Goal: Understand process/instructions

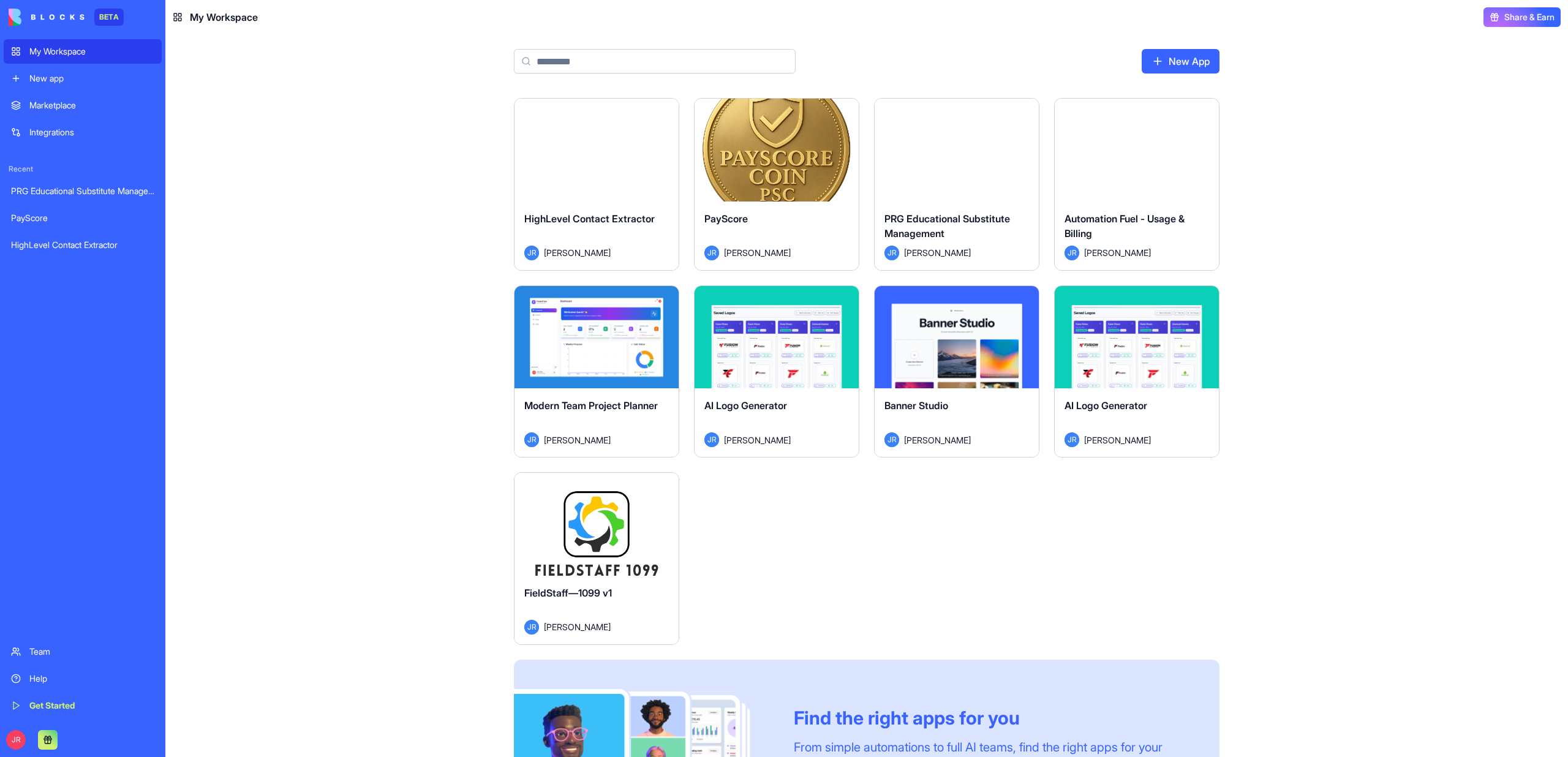
click at [636, 180] on div "Launch" at bounding box center [596, 150] width 164 height 103
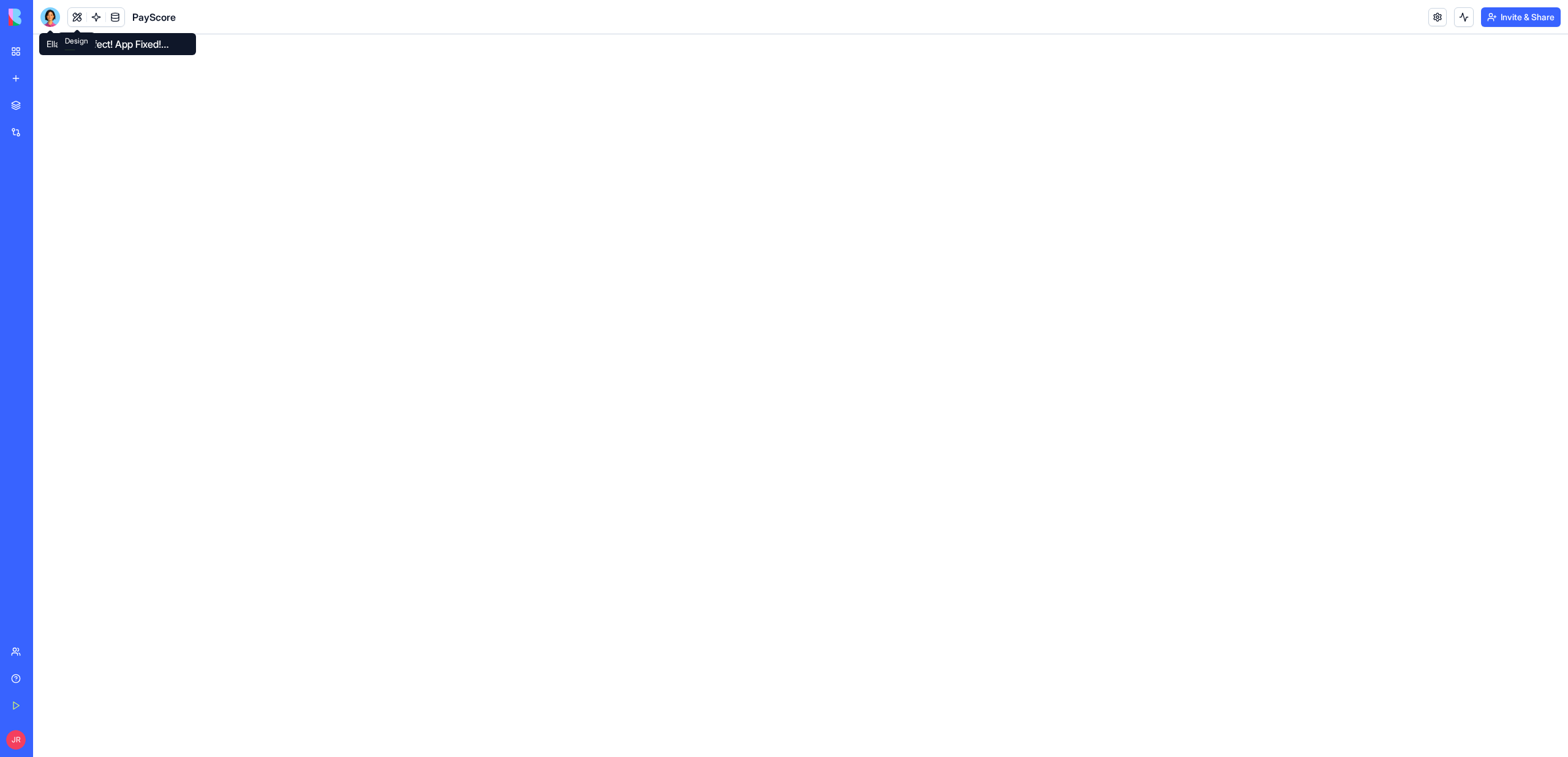
click at [79, 22] on button at bounding box center [77, 17] width 19 height 19
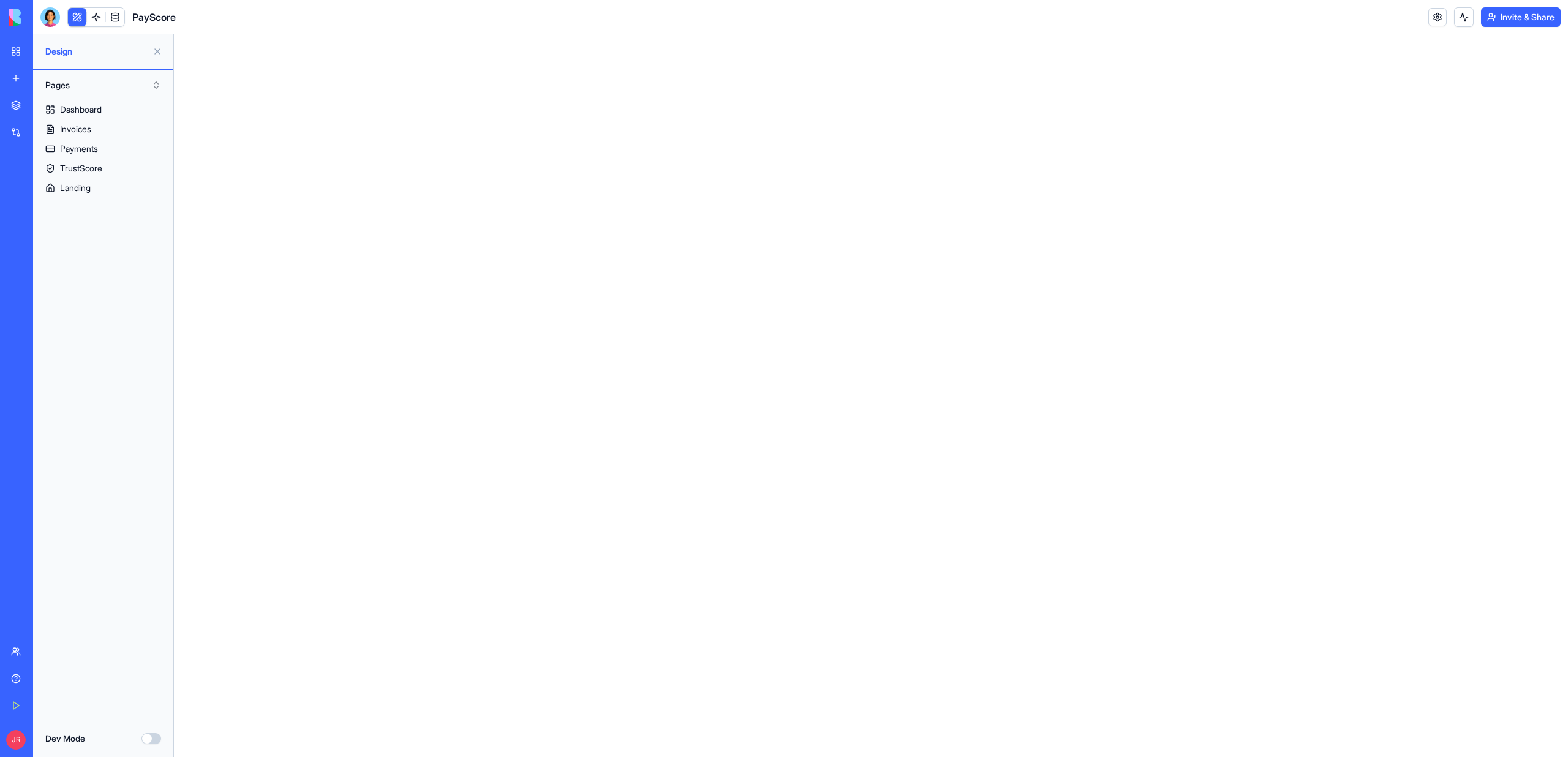
click at [95, 98] on div "Pages" at bounding box center [103, 85] width 140 height 29
click at [95, 106] on div "Dashboard" at bounding box center [81, 109] width 42 height 12
click at [98, 137] on link "Invoices" at bounding box center [103, 129] width 140 height 20
click at [97, 166] on div "Payments Payments" at bounding box center [79, 169] width 47 height 17
click at [121, 182] on link "Landing" at bounding box center [103, 188] width 140 height 20
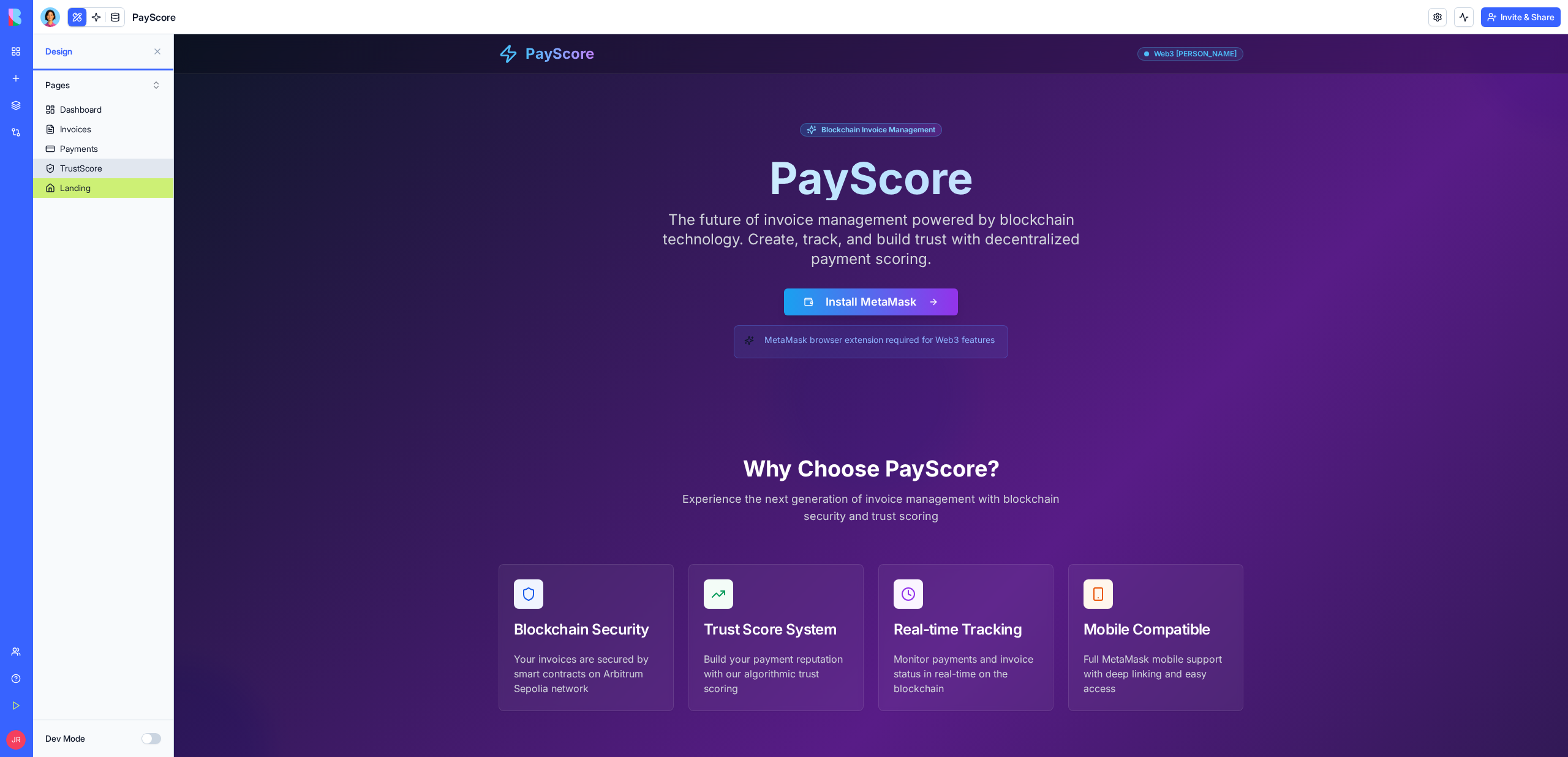
click at [110, 169] on link "TrustScore" at bounding box center [103, 168] width 140 height 20
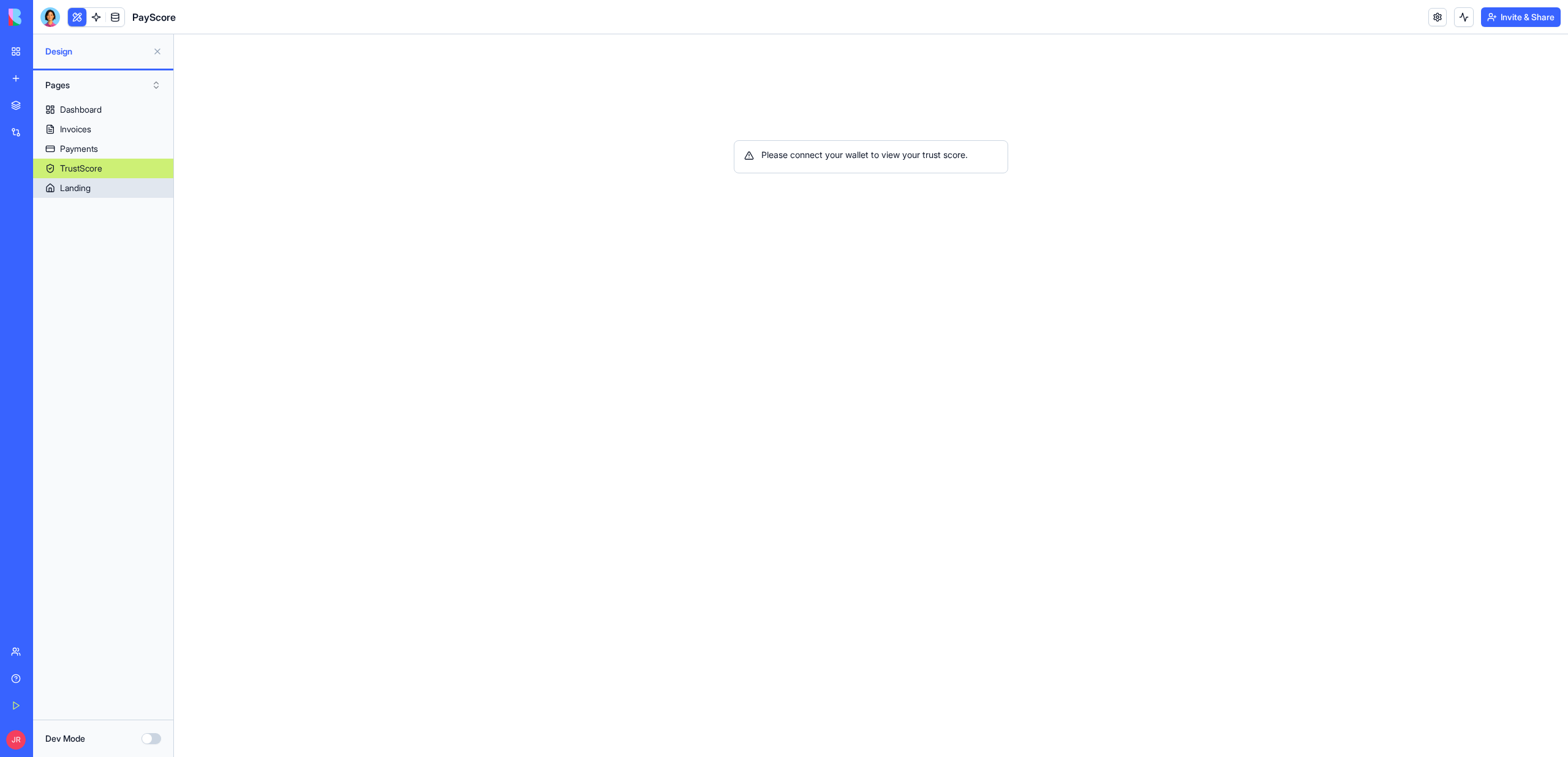
click at [110, 192] on link "Landing" at bounding box center [103, 188] width 140 height 20
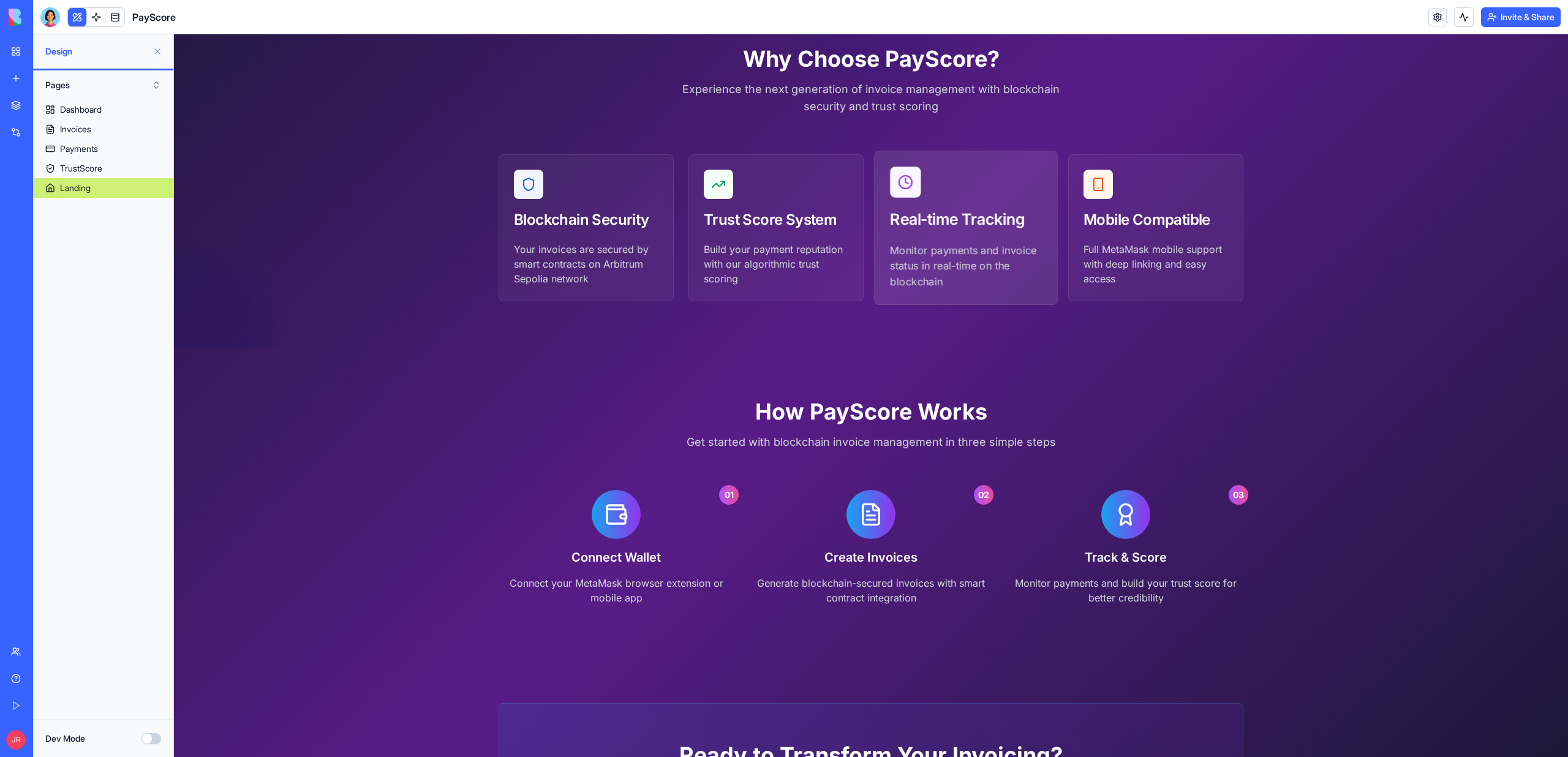
scroll to position [485, 0]
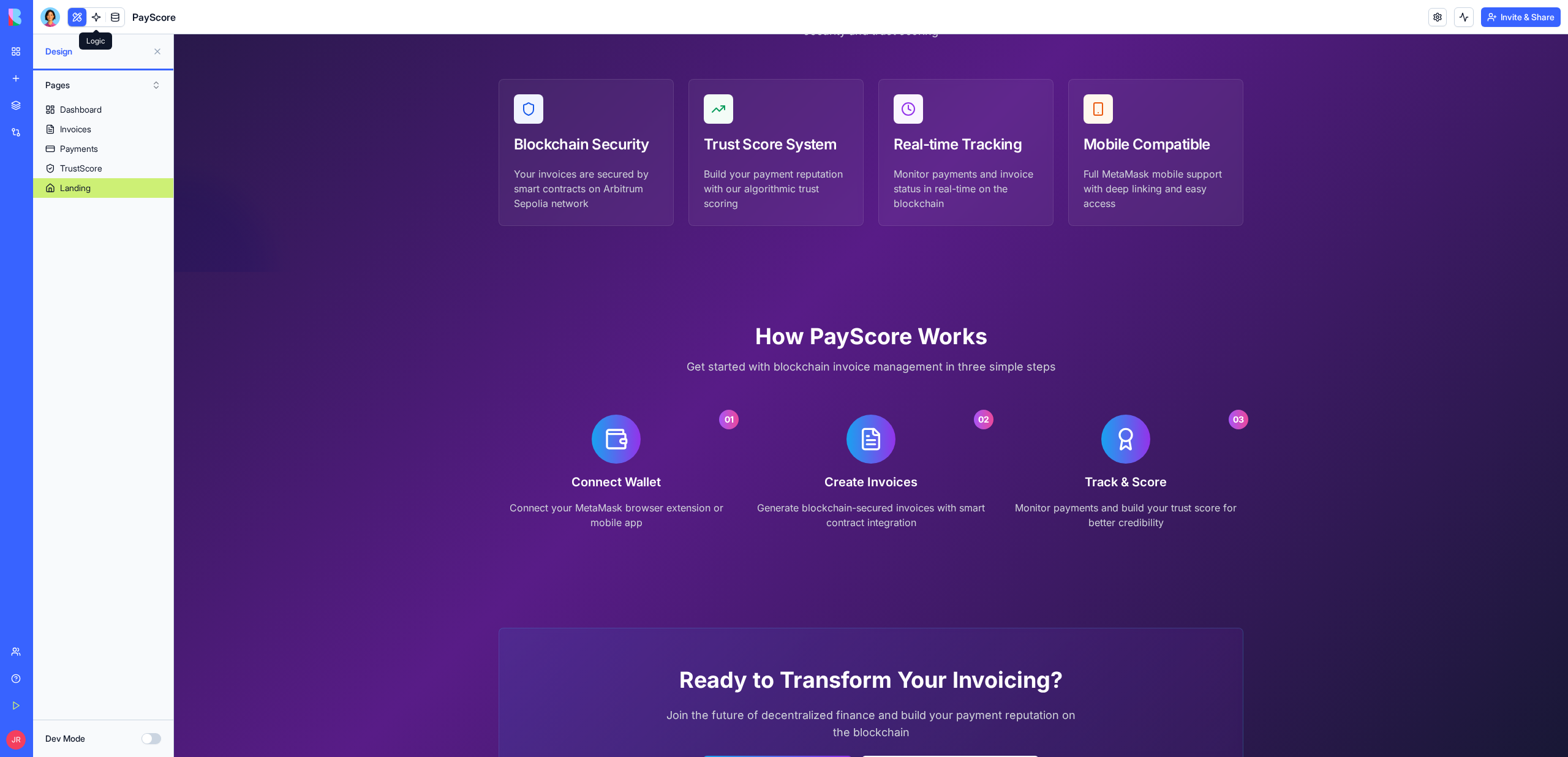
click at [95, 23] on link at bounding box center [96, 17] width 19 height 19
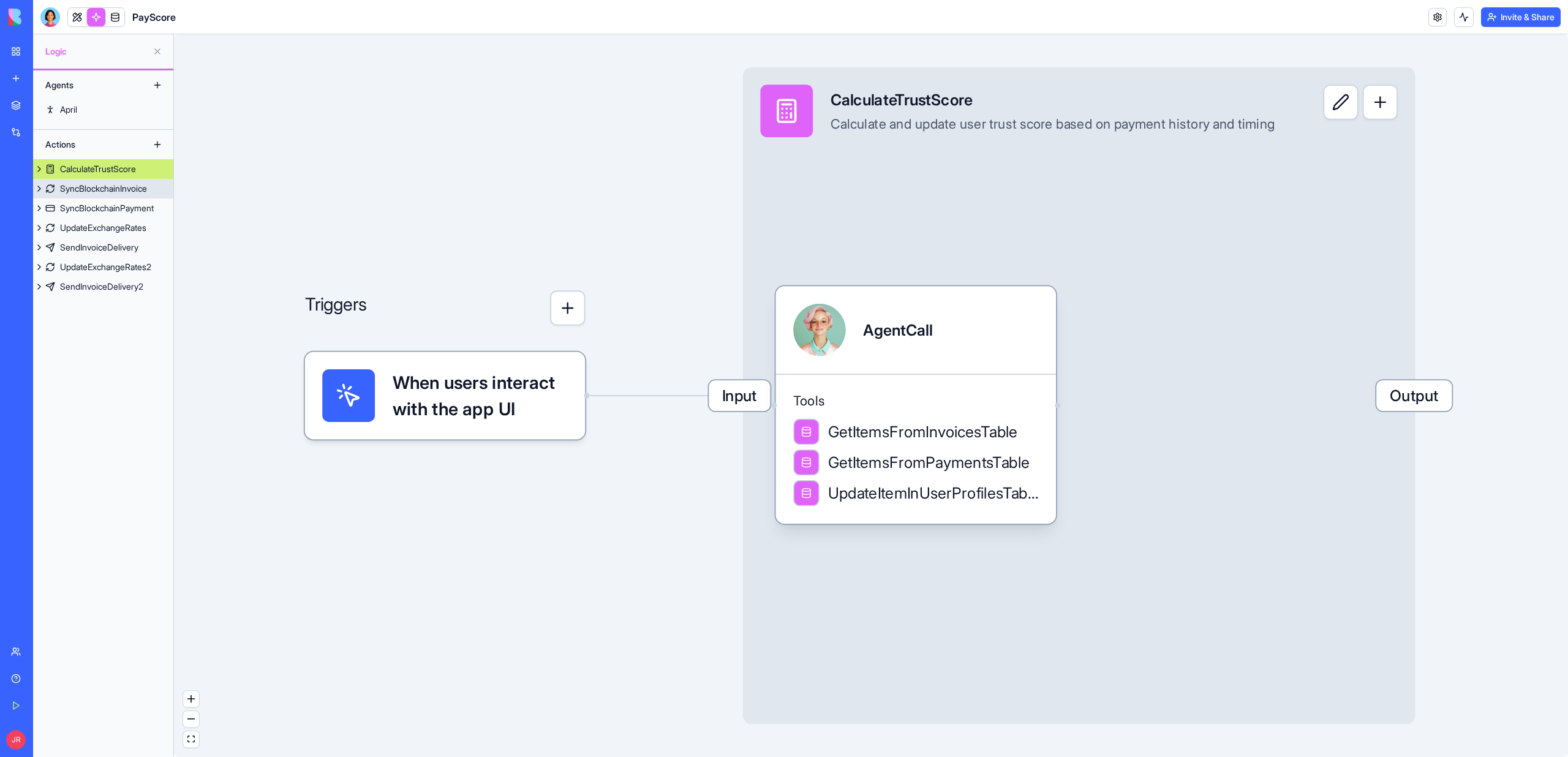
click at [95, 189] on div "SyncBlockchainInvoice" at bounding box center [104, 189] width 87 height 12
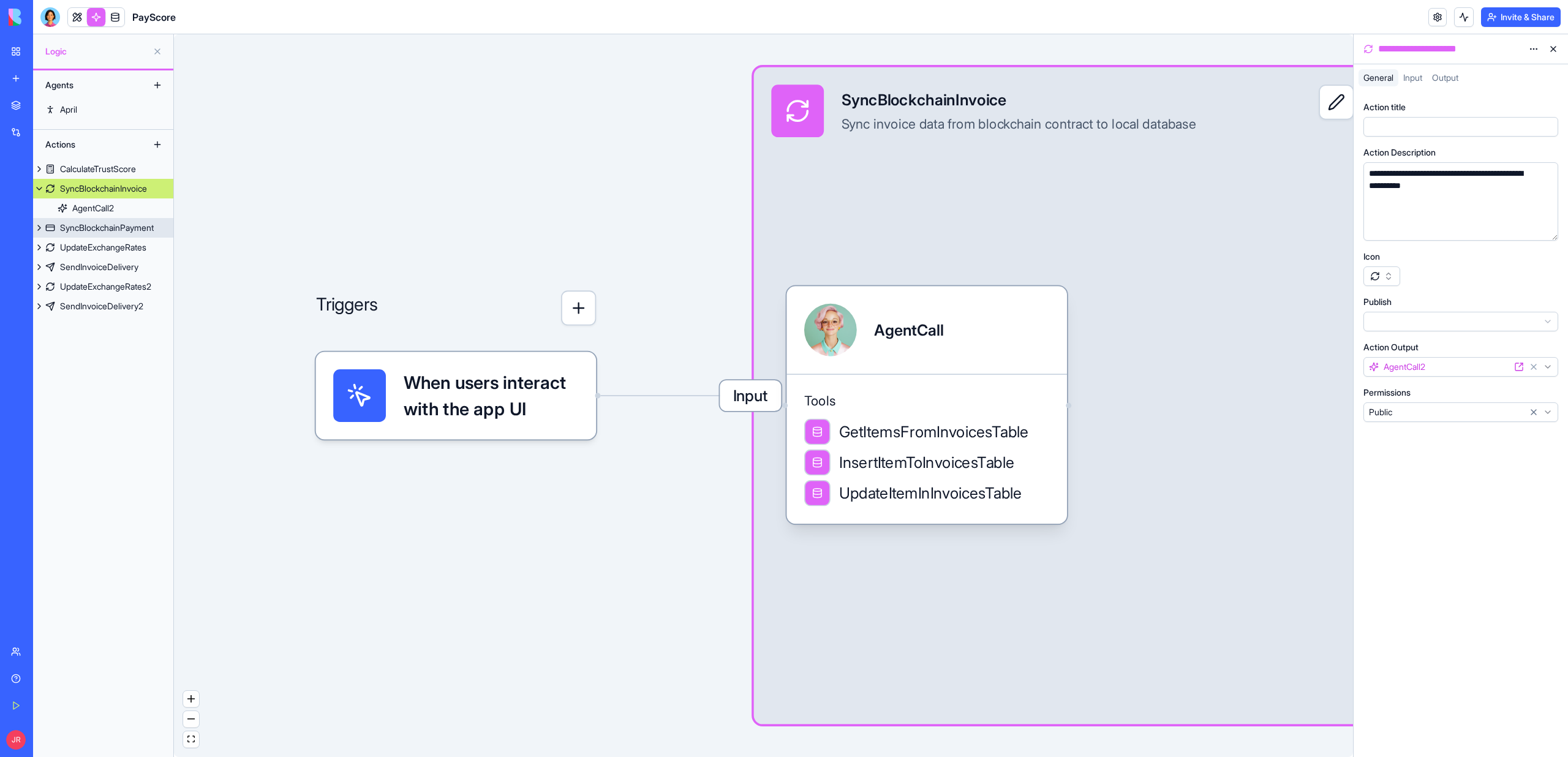
click at [102, 224] on div "SyncBlockchainPayment" at bounding box center [107, 228] width 94 height 12
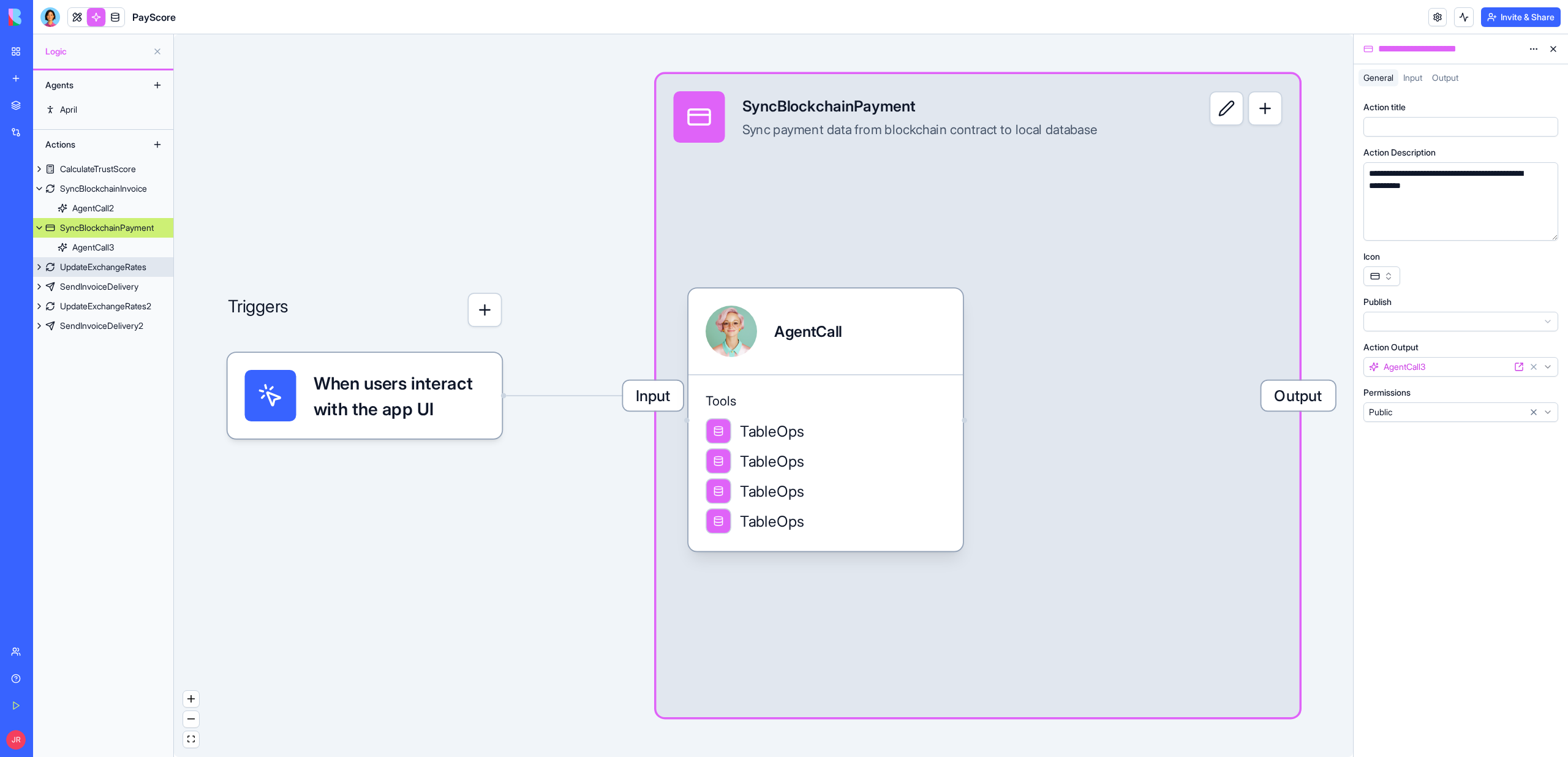
click at [107, 265] on div "UpdateExchangeRates" at bounding box center [103, 267] width 86 height 12
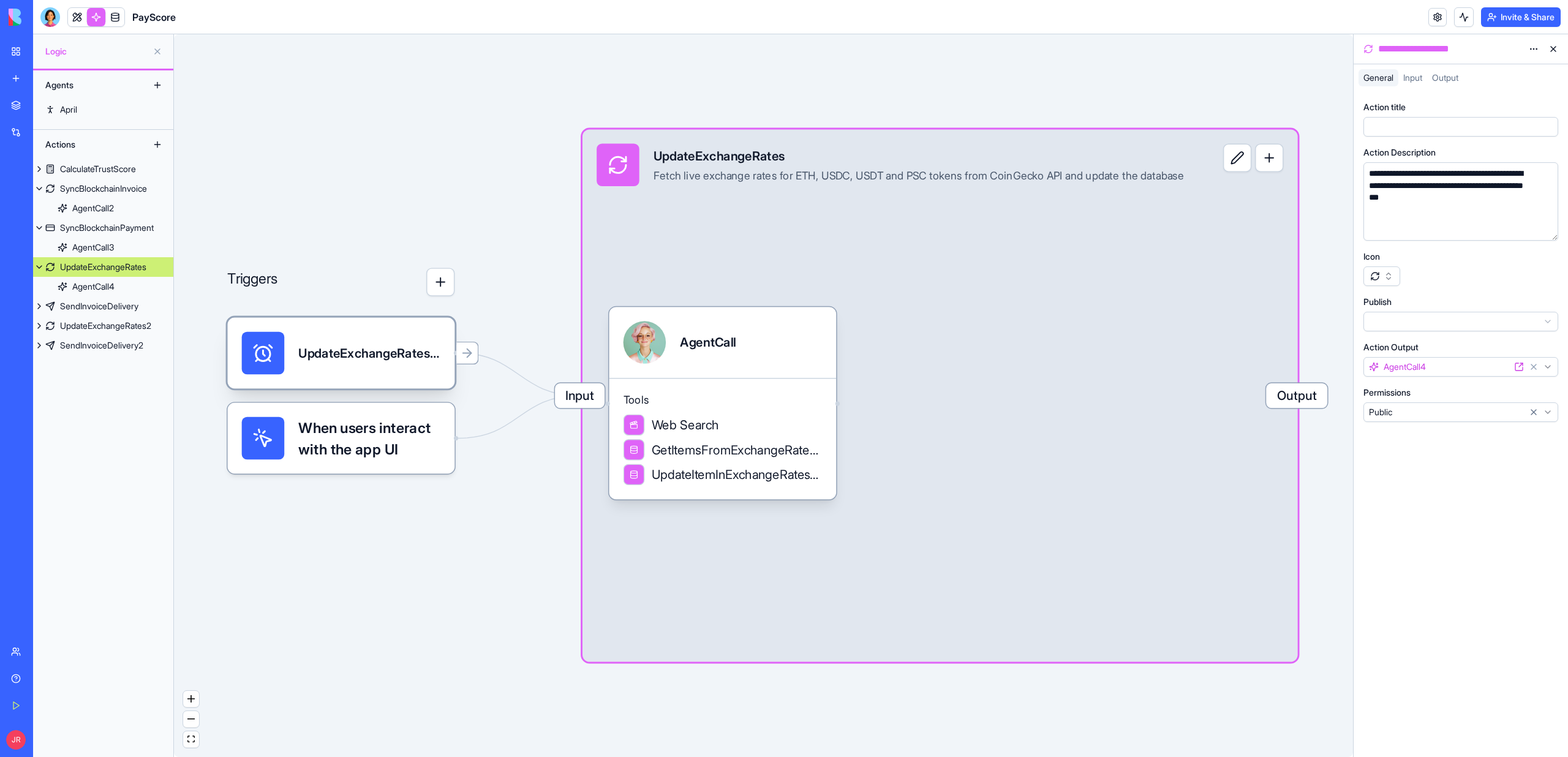
click at [387, 329] on div "UpdateExchangeRatesScheduledTrigger" at bounding box center [340, 353] width 227 height 71
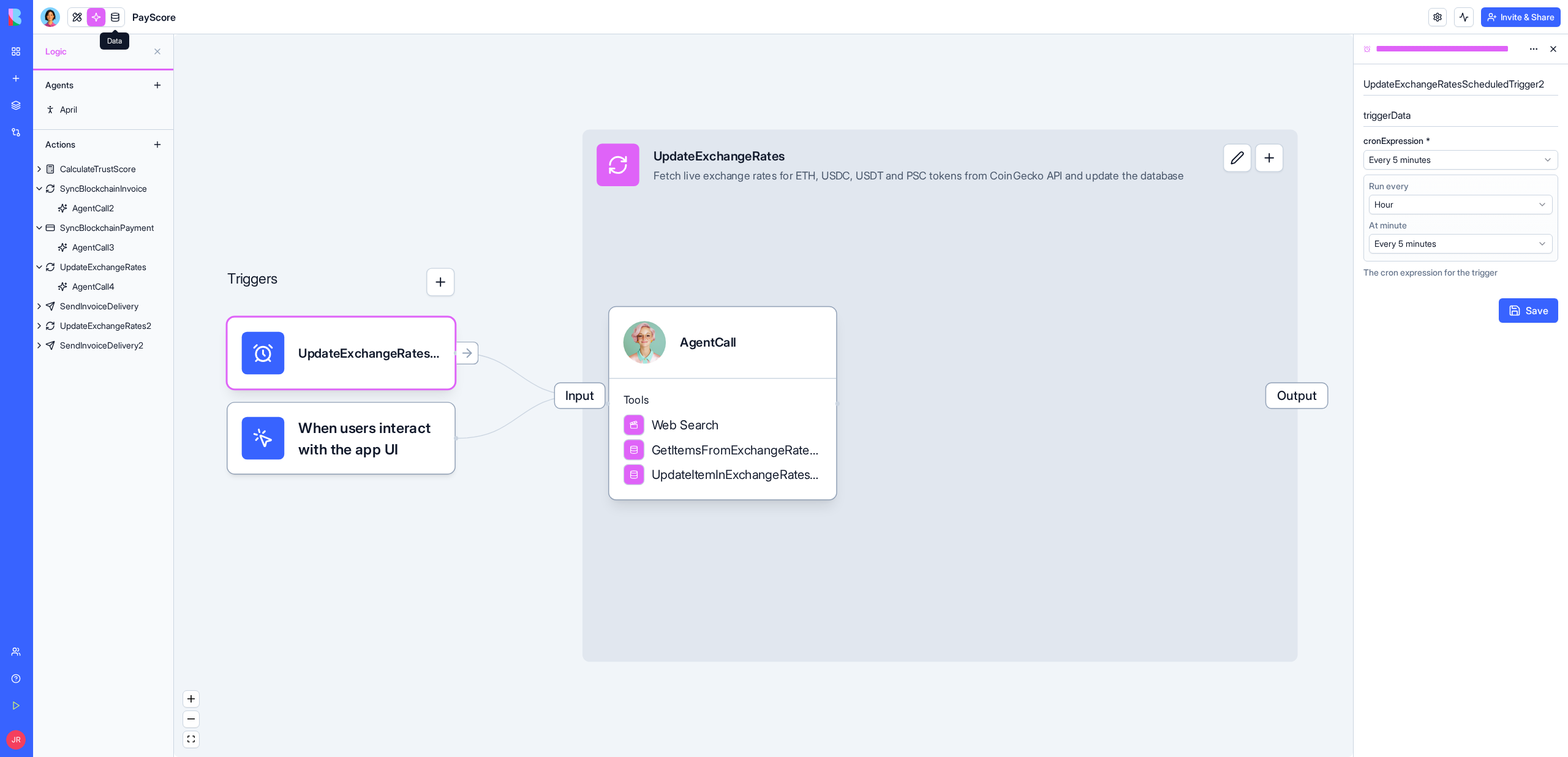
click at [116, 19] on link at bounding box center [115, 17] width 19 height 19
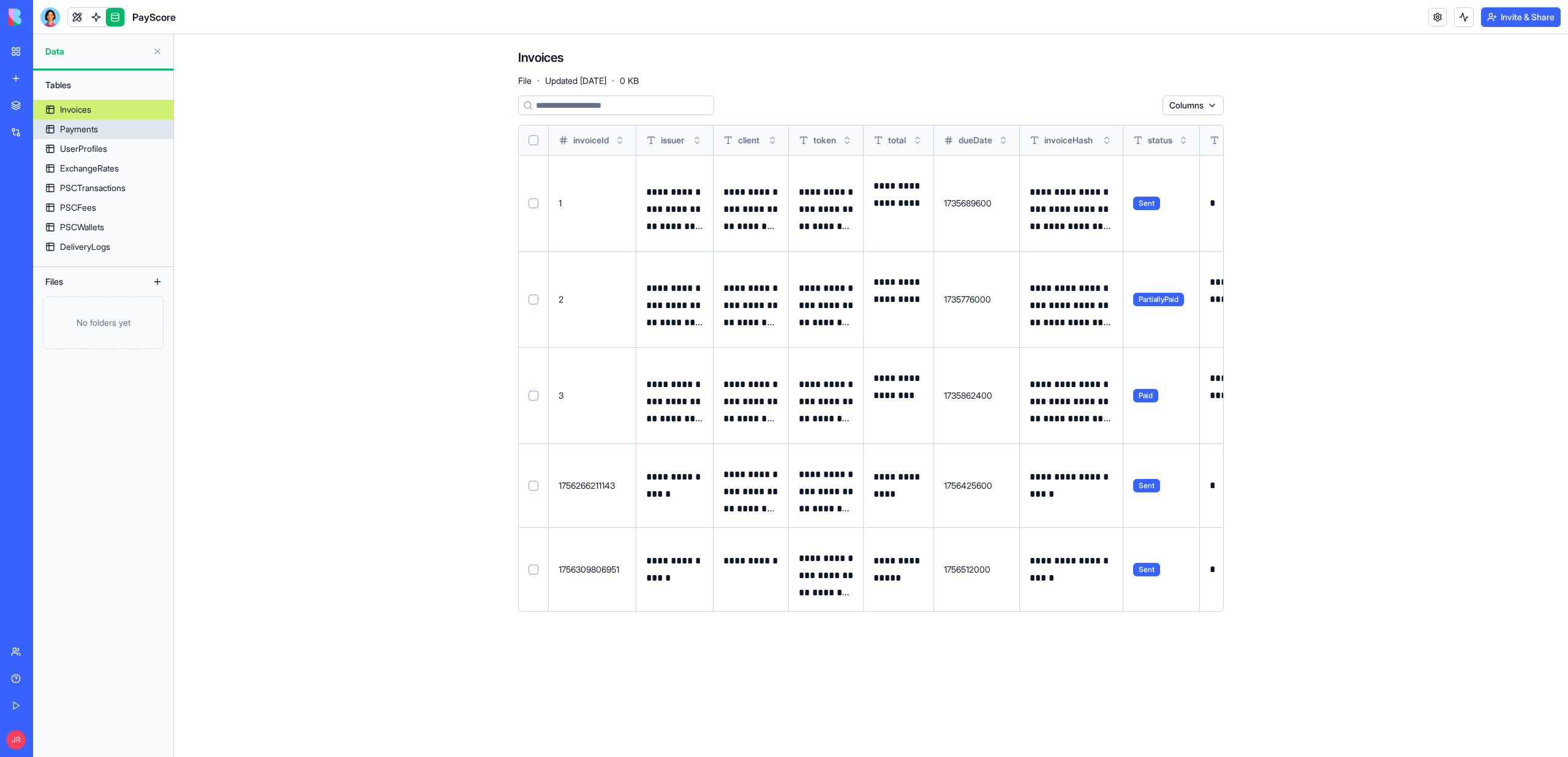
click at [98, 123] on div "Payments" at bounding box center [79, 129] width 38 height 12
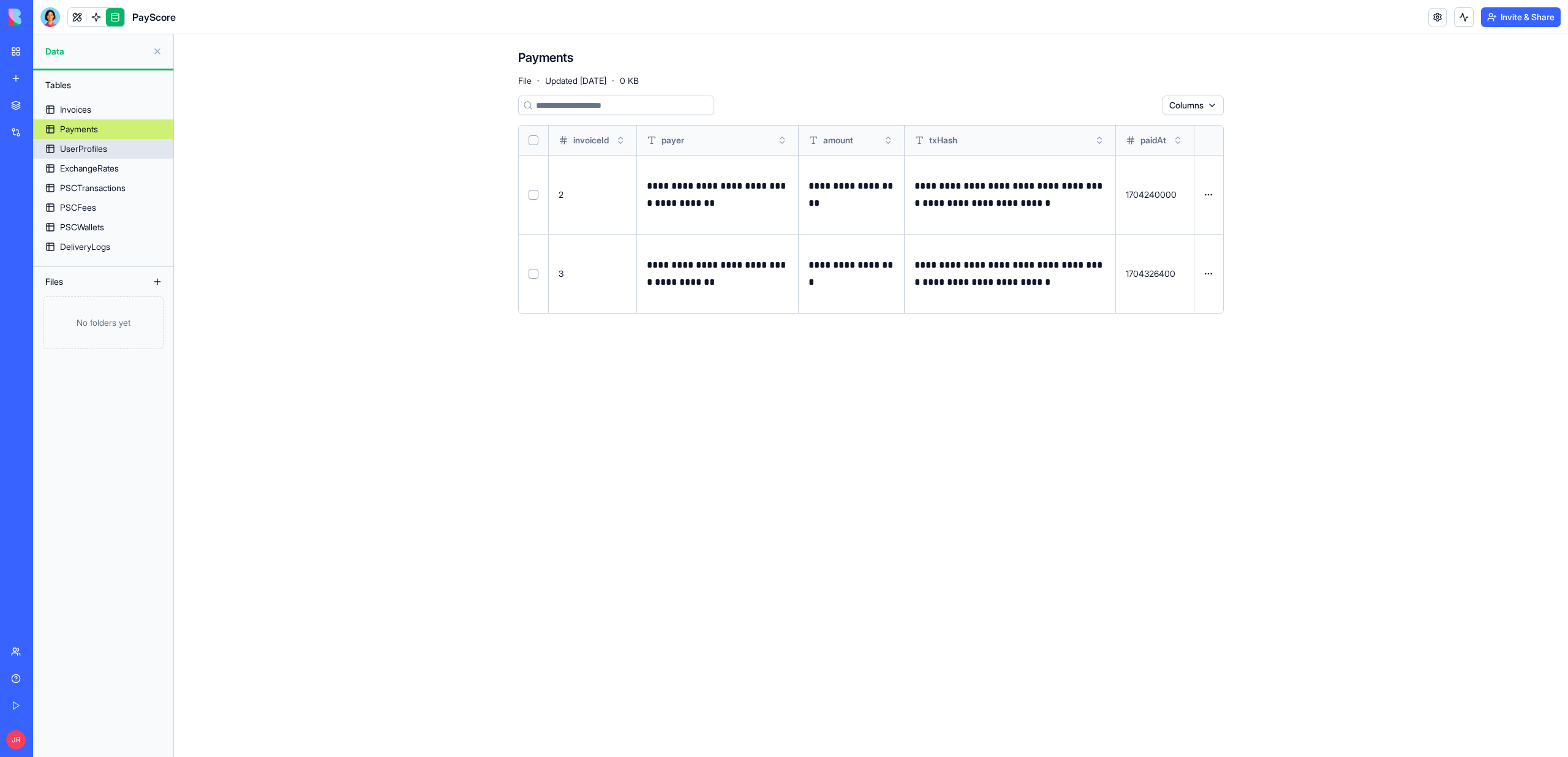
click at [98, 155] on link "UserProfiles" at bounding box center [103, 149] width 140 height 20
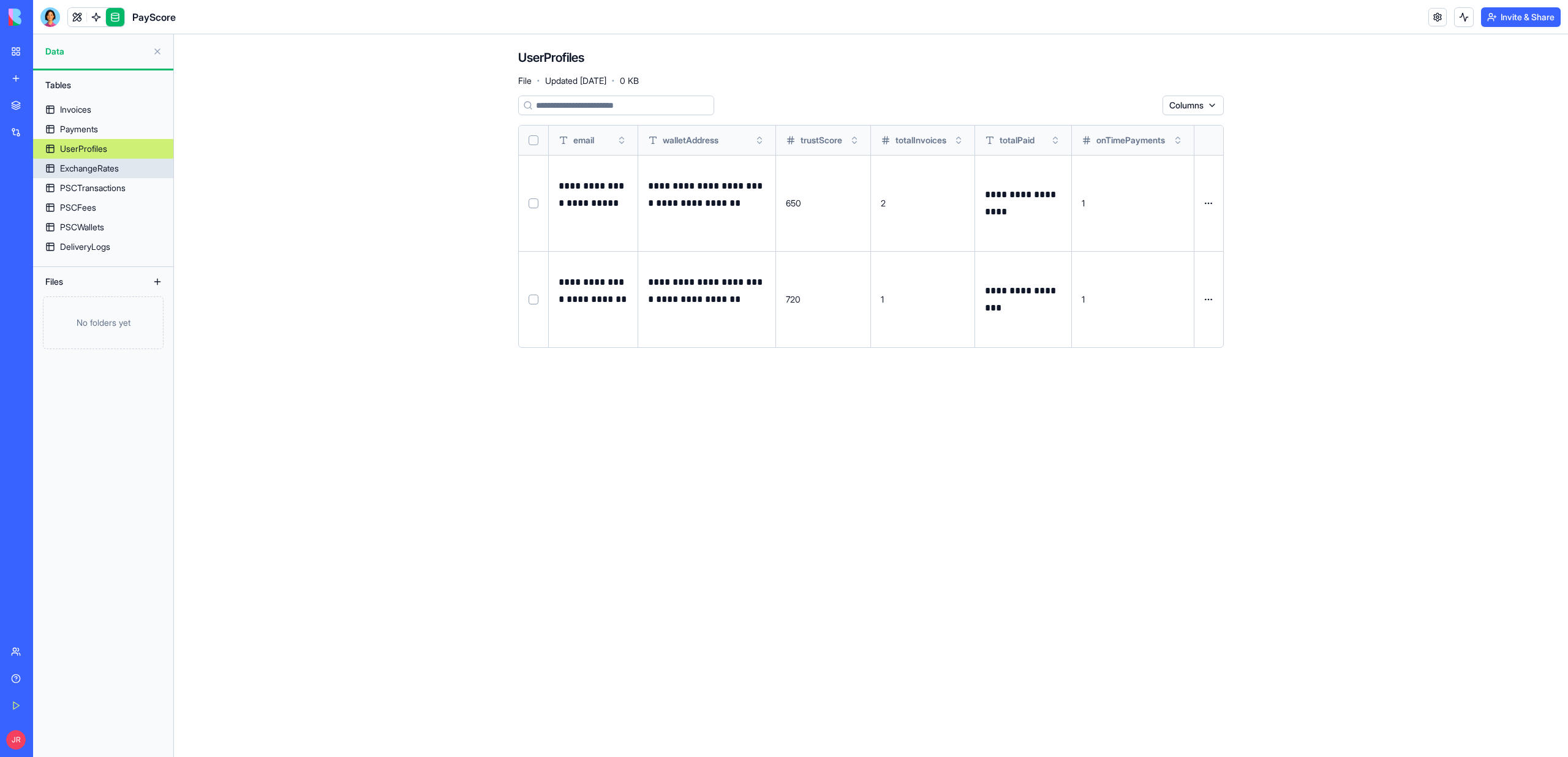
click at [98, 171] on div "ExchangeRates" at bounding box center [89, 168] width 59 height 12
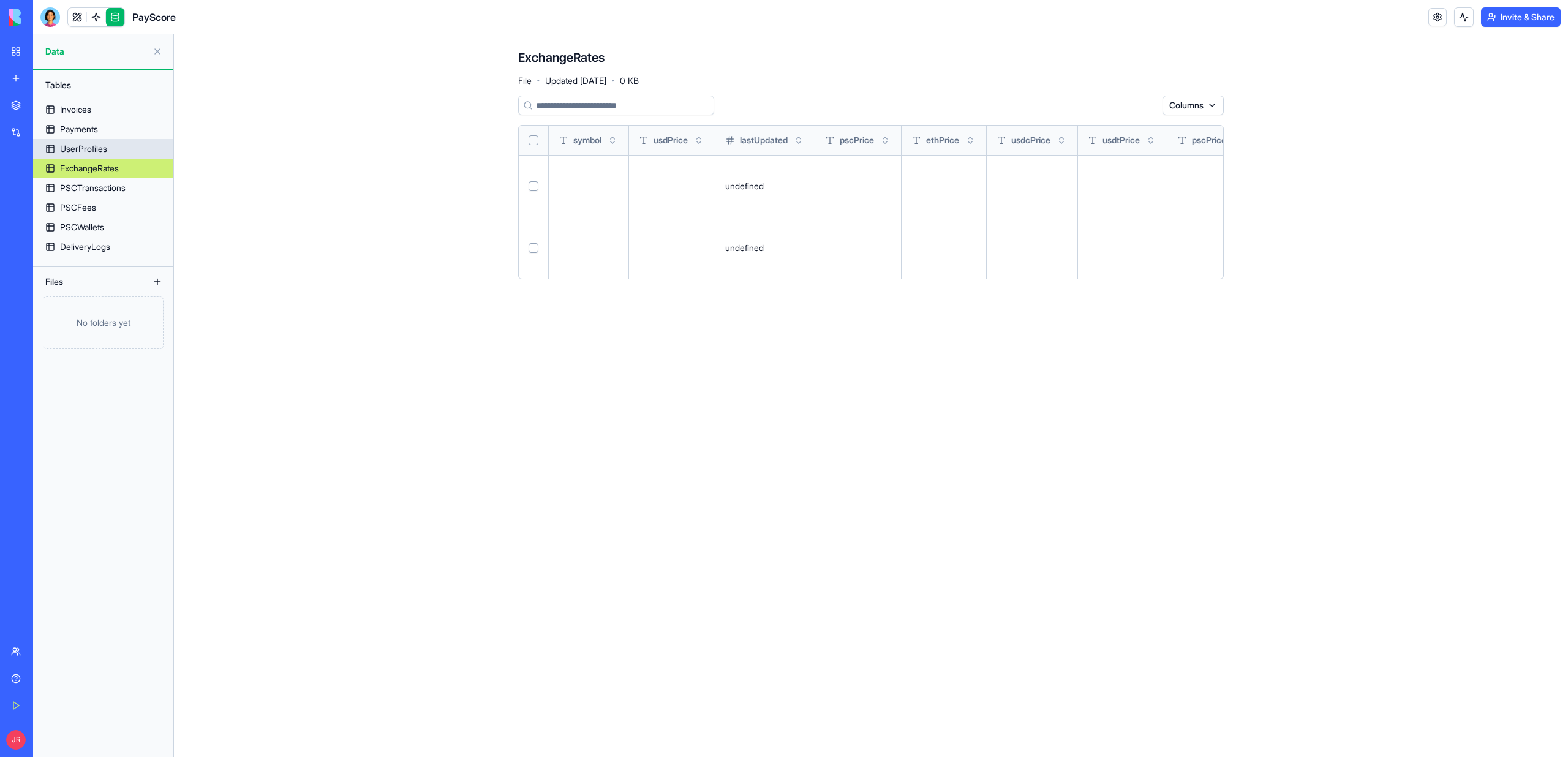
click at [95, 155] on link "UserProfiles" at bounding box center [103, 149] width 140 height 20
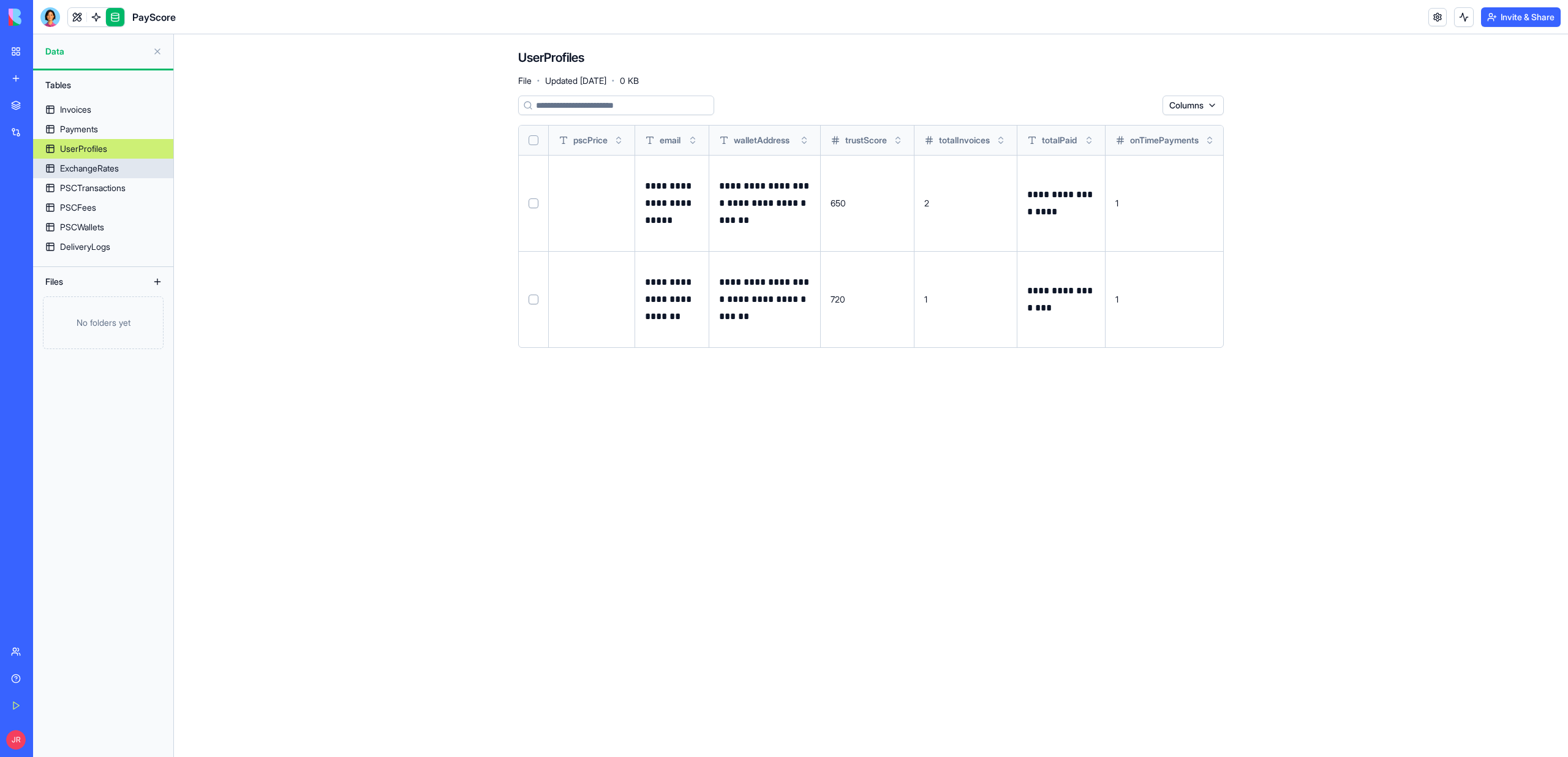
click at [95, 182] on div "PSCTransactions" at bounding box center [93, 188] width 66 height 12
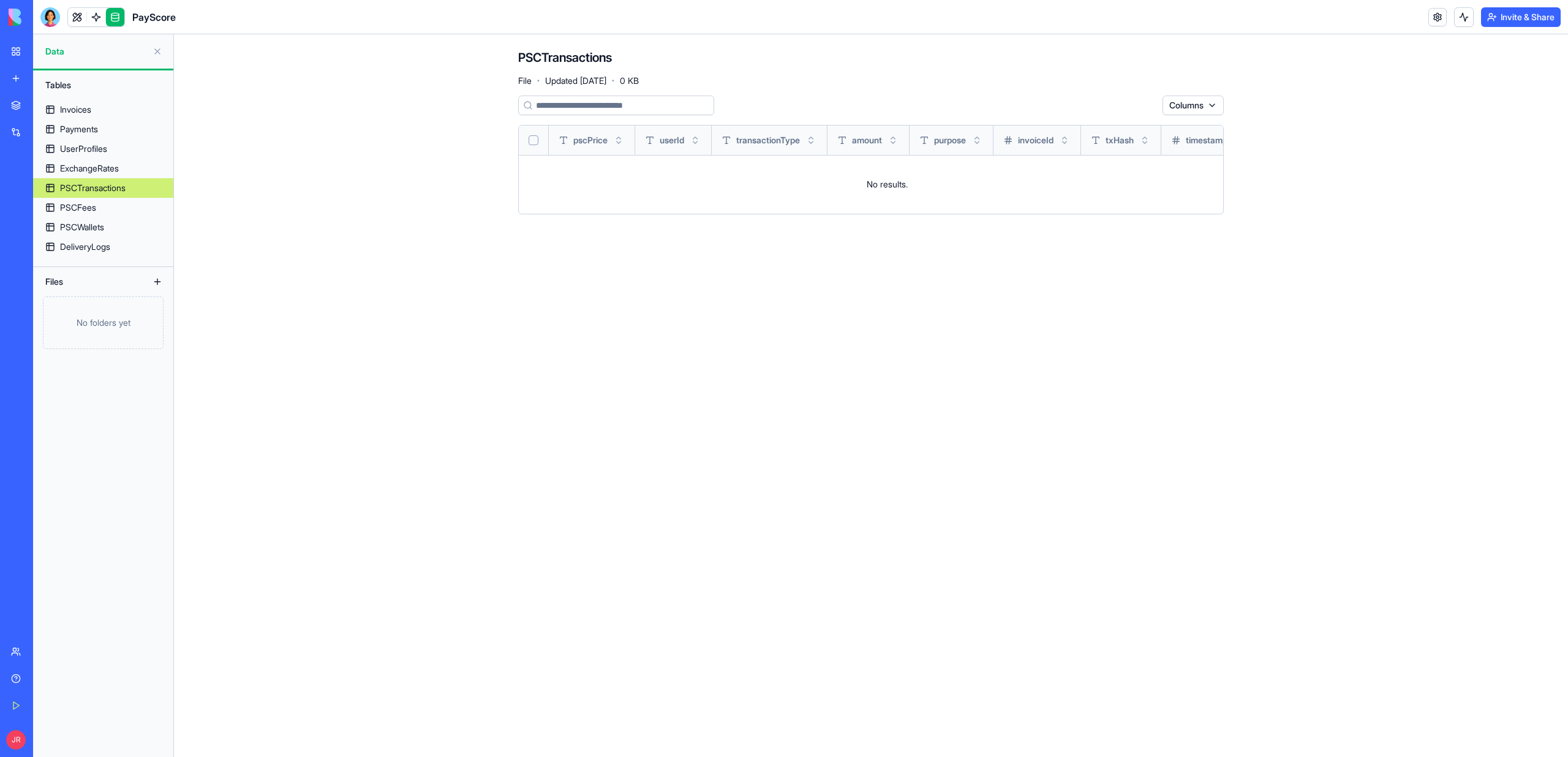
click at [89, 169] on div "ExchangeRates" at bounding box center [89, 168] width 59 height 12
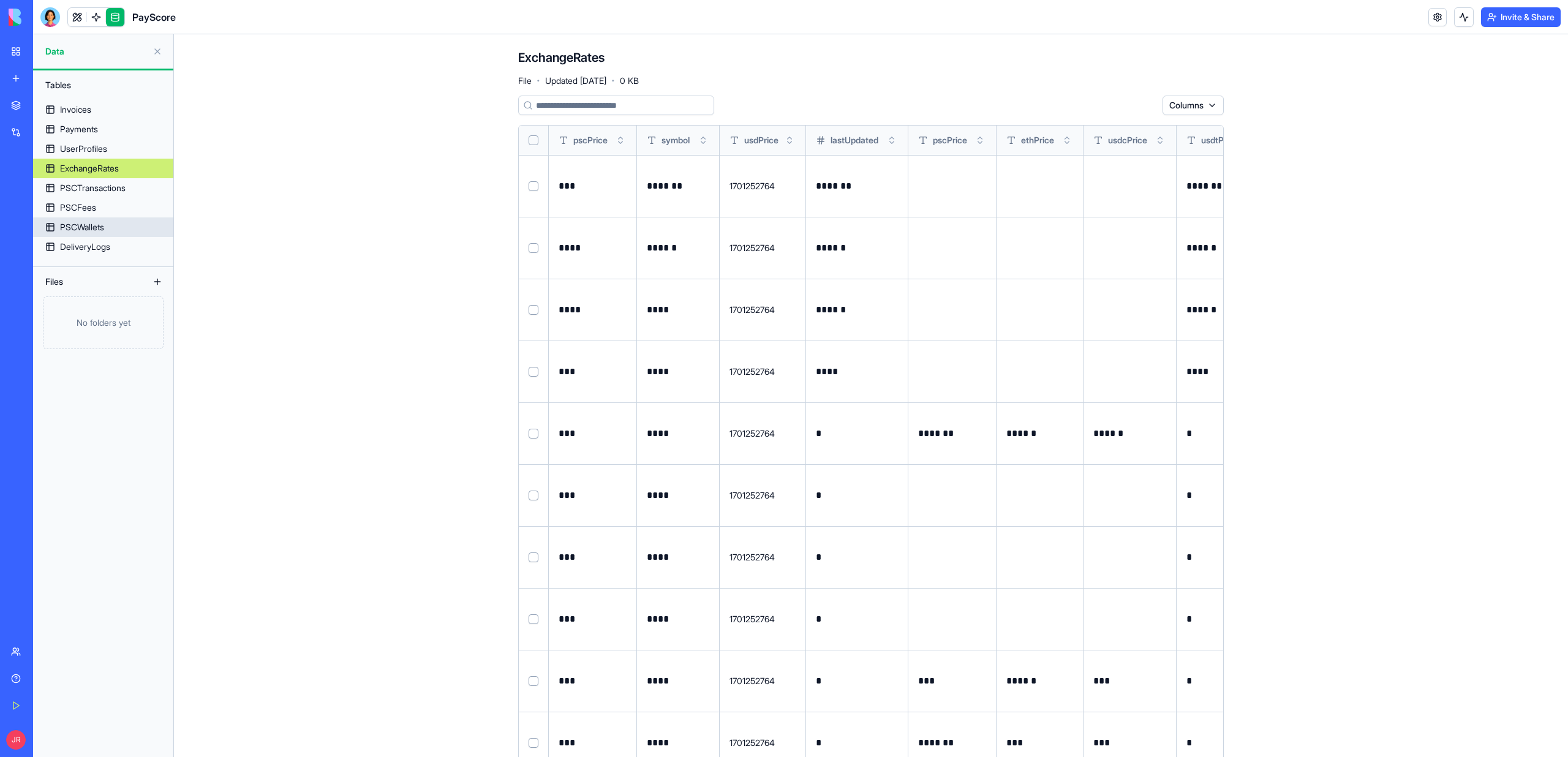
click at [81, 244] on div "DeliveryLogs" at bounding box center [85, 247] width 50 height 12
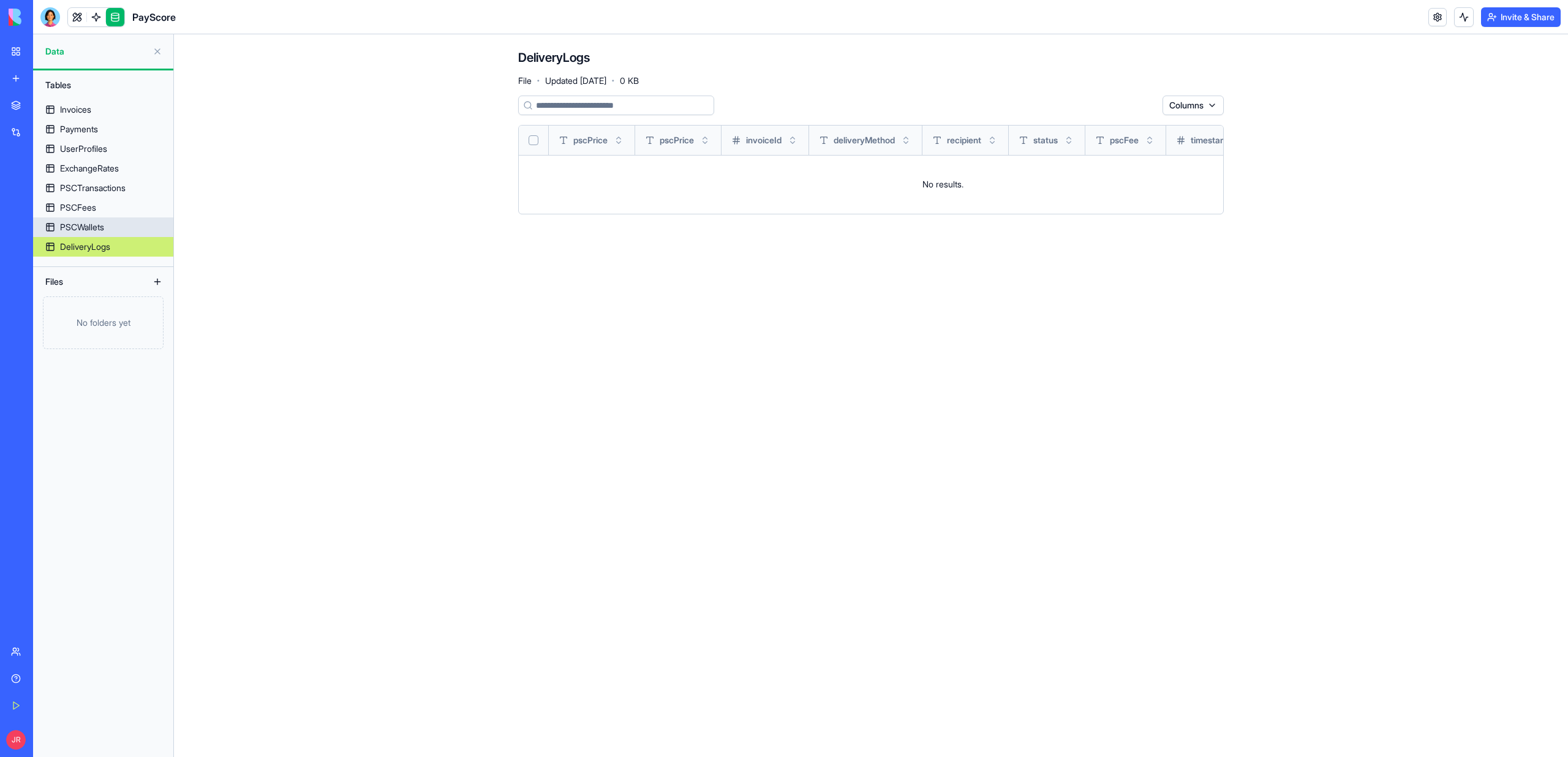
click at [79, 228] on div "PSCWallets" at bounding box center [82, 227] width 44 height 12
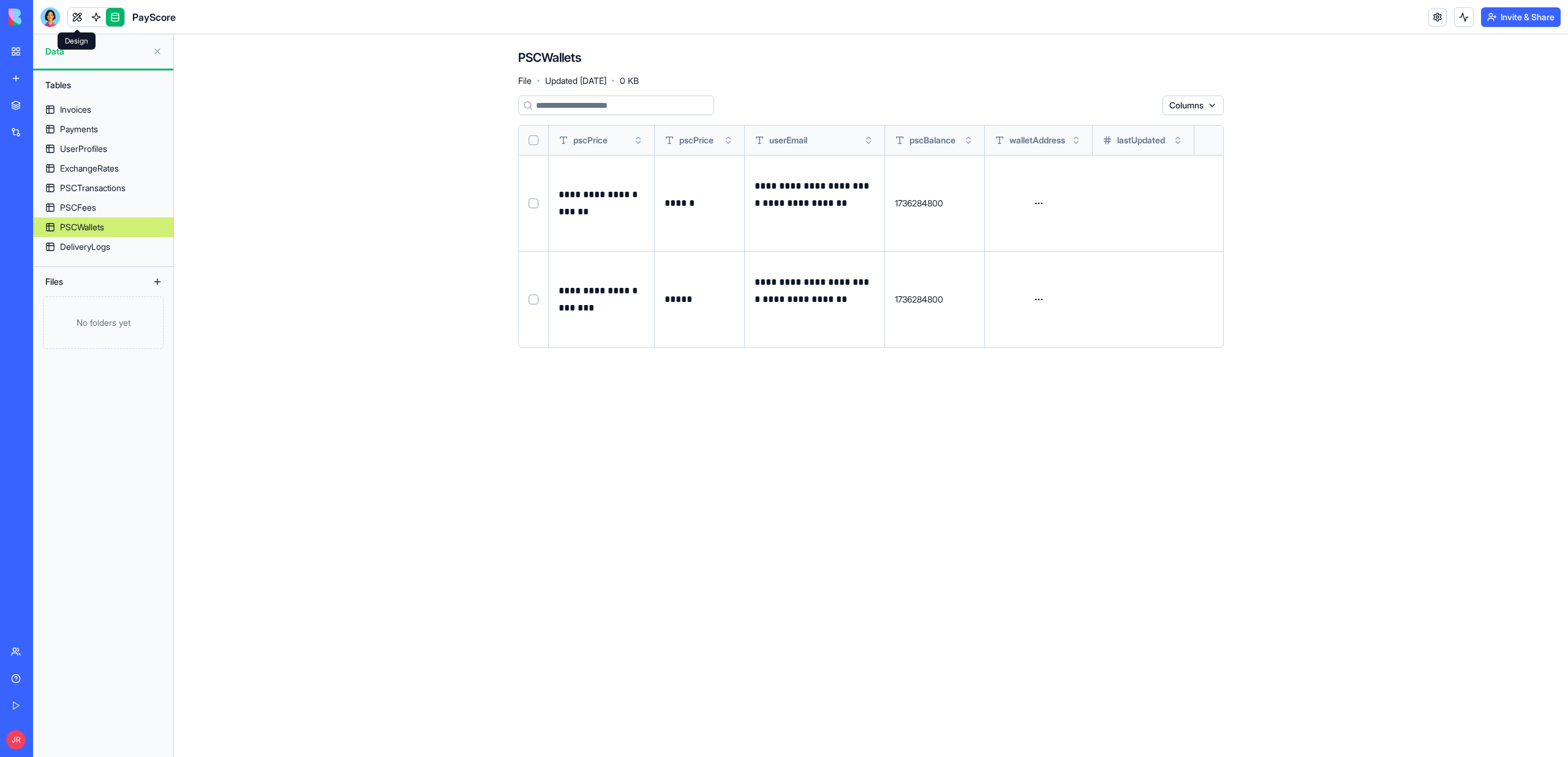
click at [78, 17] on link at bounding box center [77, 17] width 19 height 19
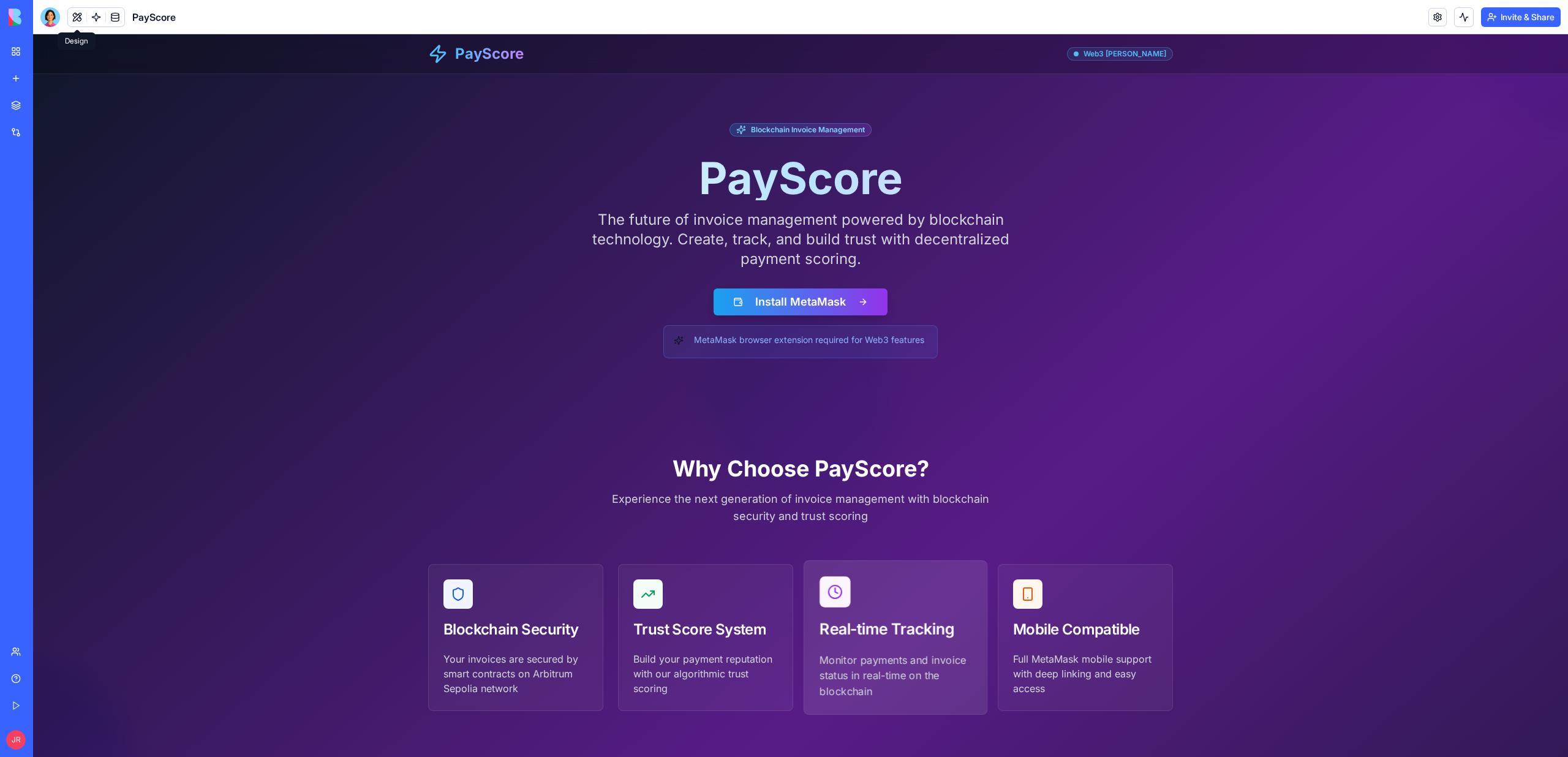
click at [884, 593] on div "Real-time Tracking" at bounding box center [896, 607] width 183 height 91
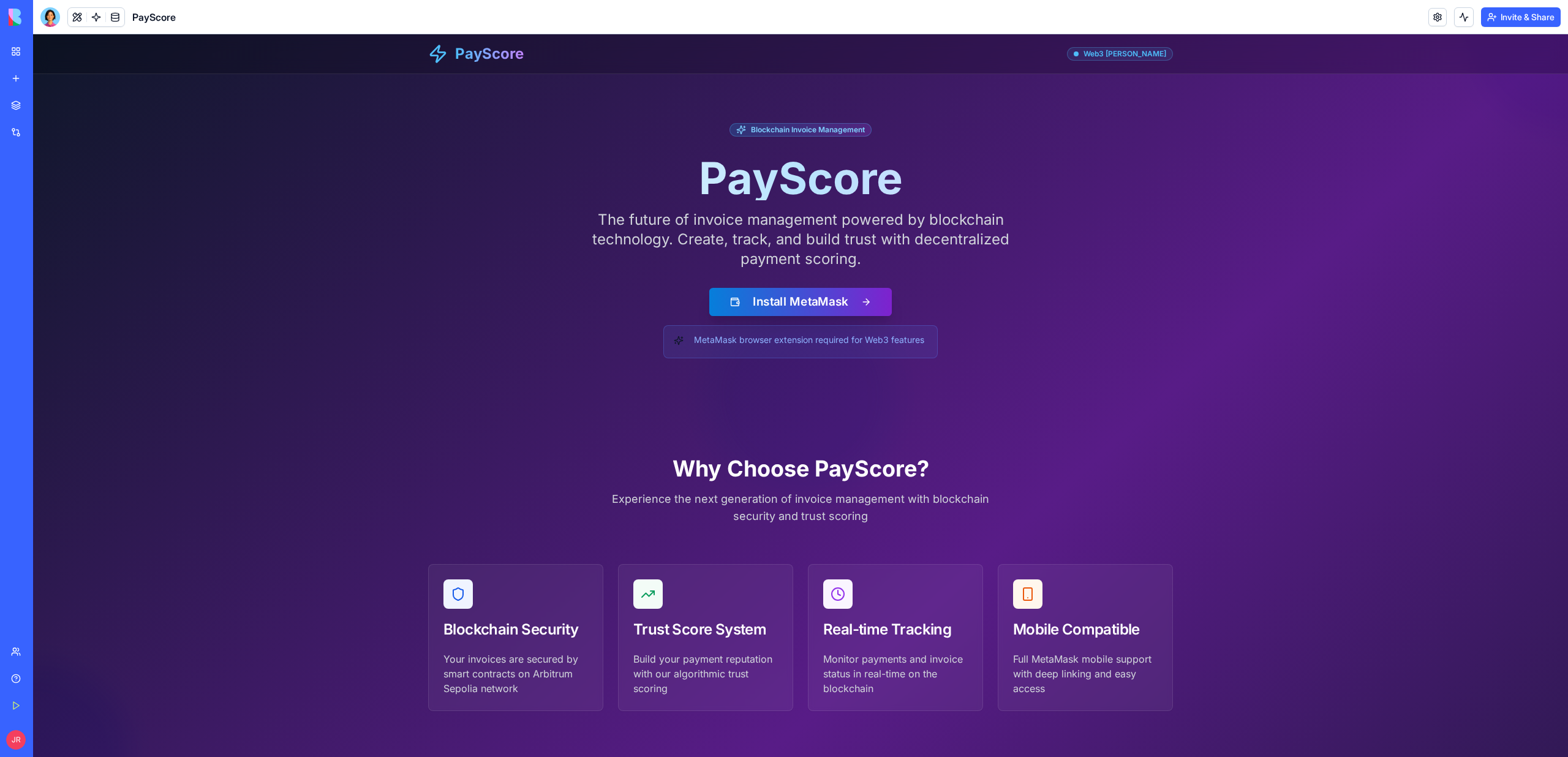
click at [819, 301] on button "Install MetaMask" at bounding box center [801, 302] width 183 height 28
click at [51, 22] on body "BETA My Workspace New app Marketplace Integrations Recent PRG Educational Subst…" at bounding box center [784, 378] width 1568 height 757
click at [51, 15] on div at bounding box center [50, 17] width 20 height 20
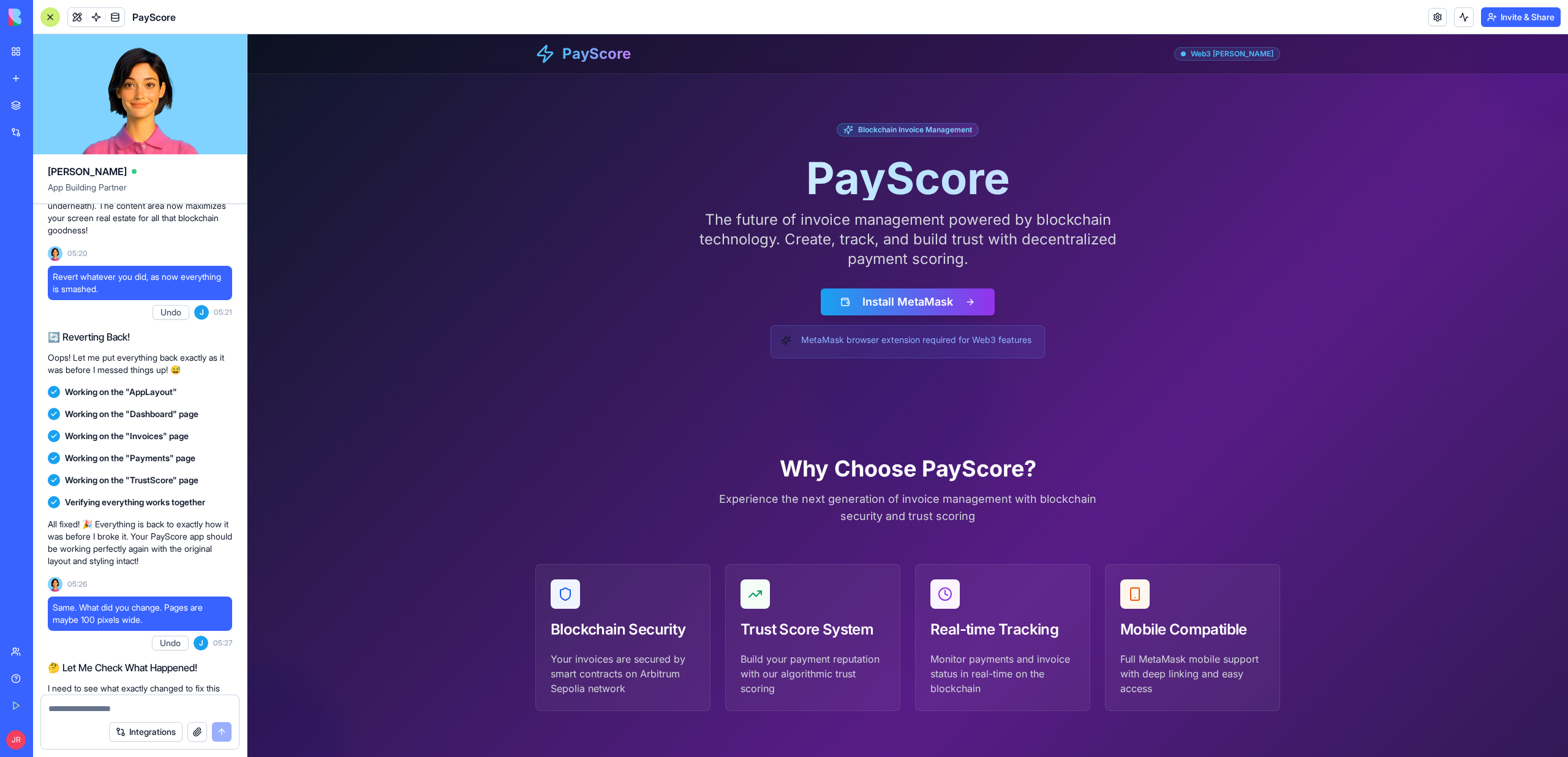
scroll to position [4708, 0]
click at [72, 18] on button at bounding box center [77, 17] width 19 height 19
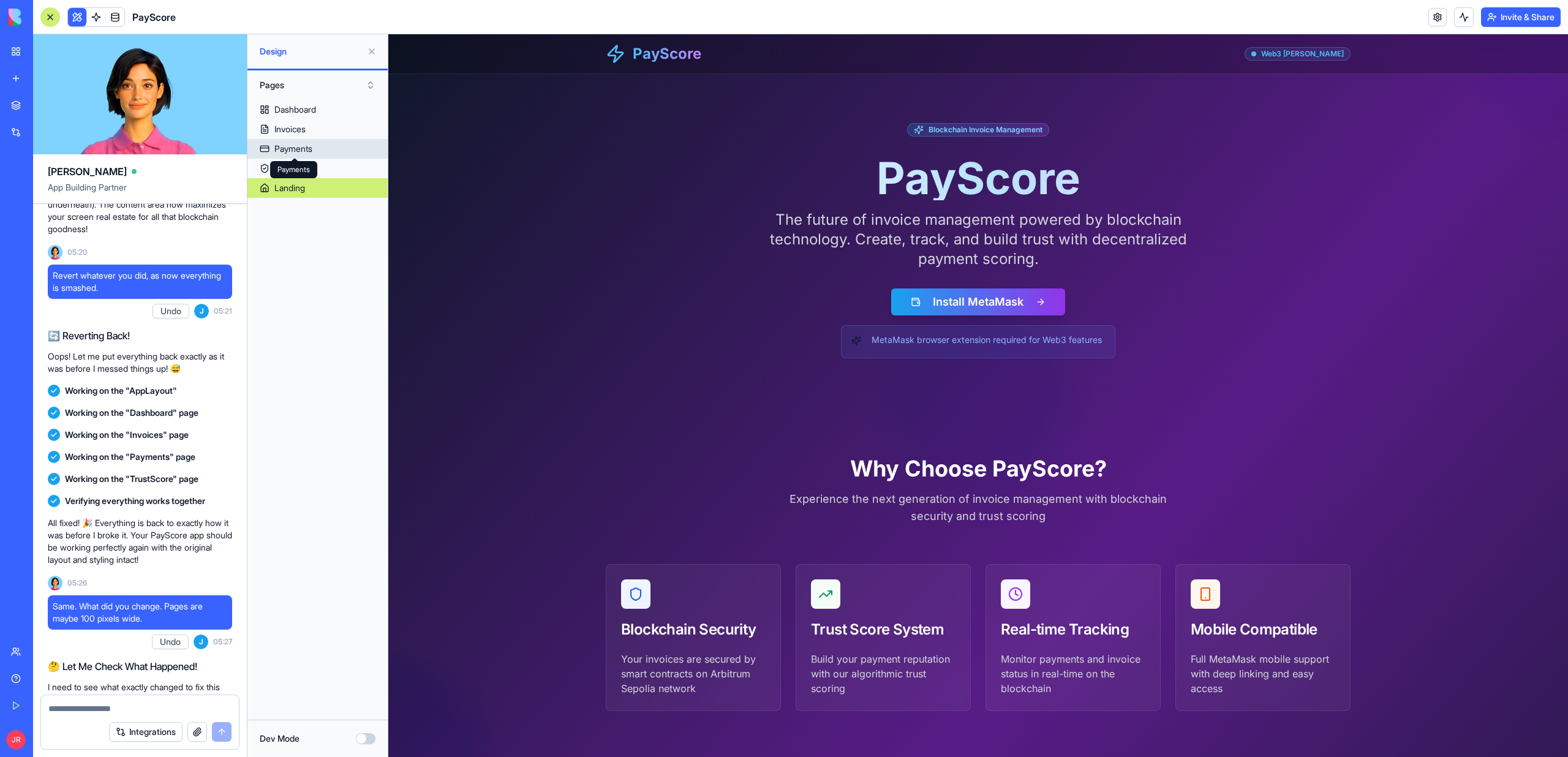
click at [292, 148] on div "Payments" at bounding box center [293, 148] width 38 height 12
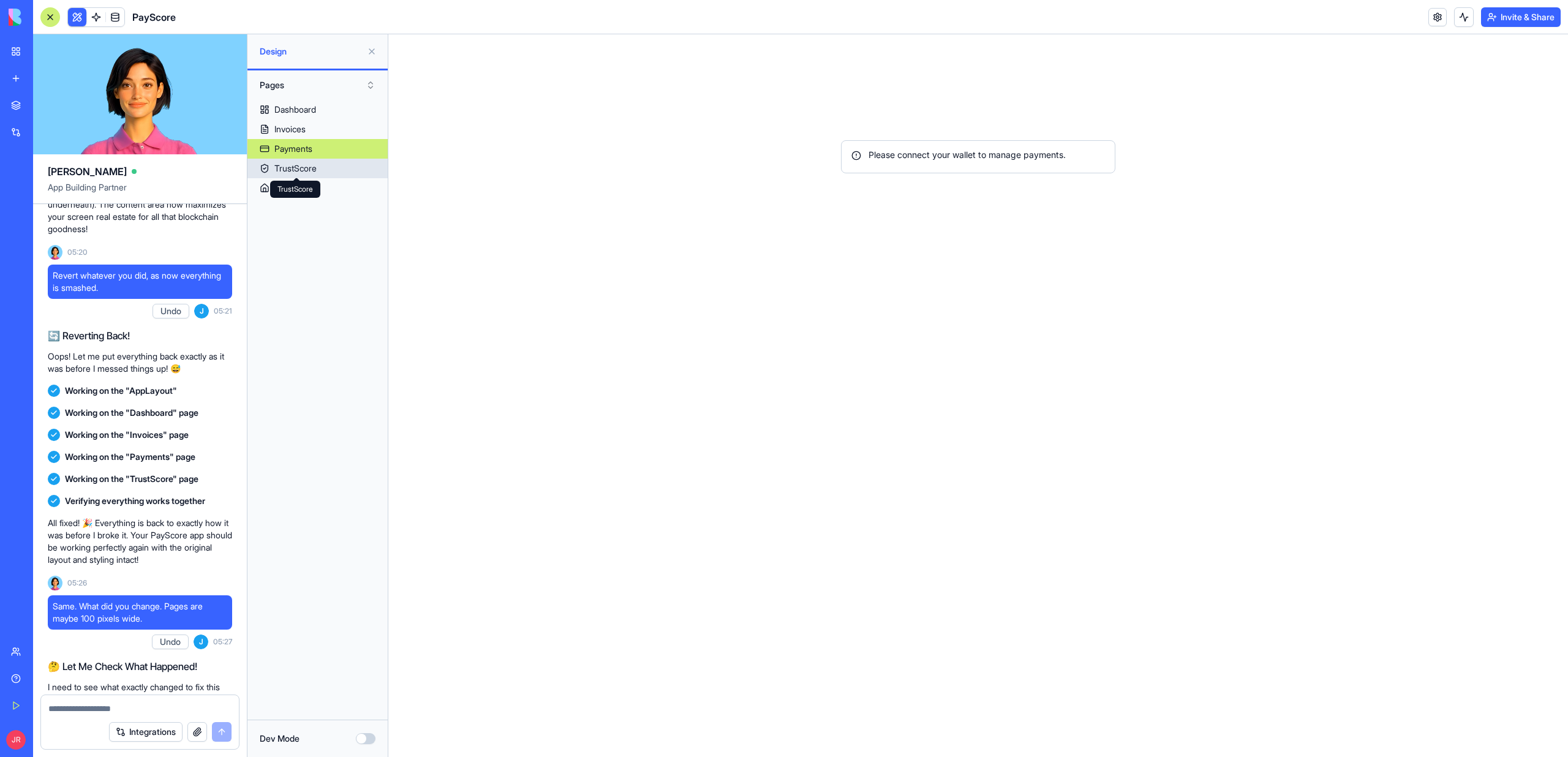
click at [304, 173] on div "TrustScore" at bounding box center [295, 168] width 42 height 12
click at [302, 189] on div "Landing" at bounding box center [290, 188] width 31 height 12
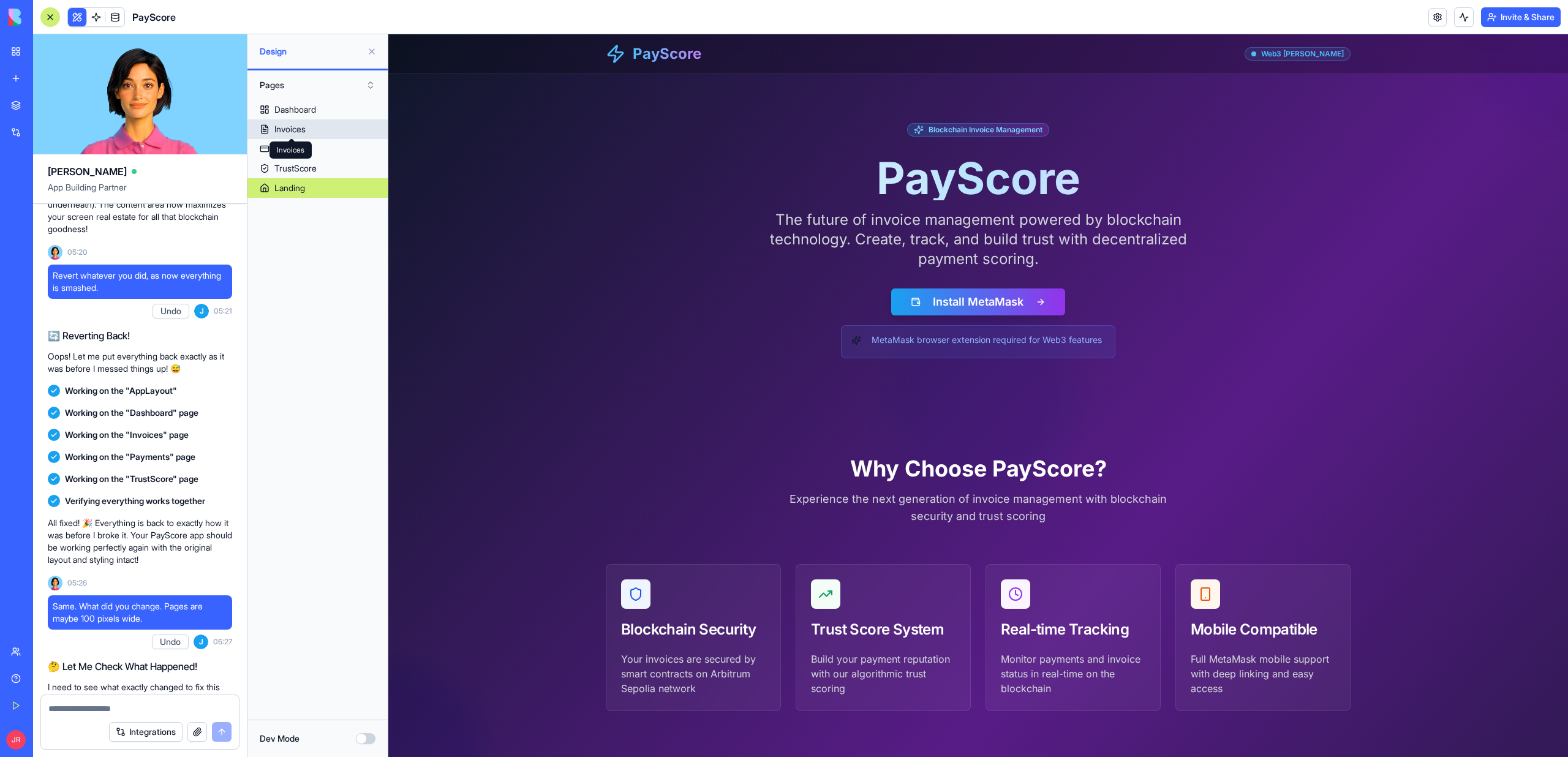
click at [290, 113] on div "Dashboard" at bounding box center [295, 109] width 42 height 12
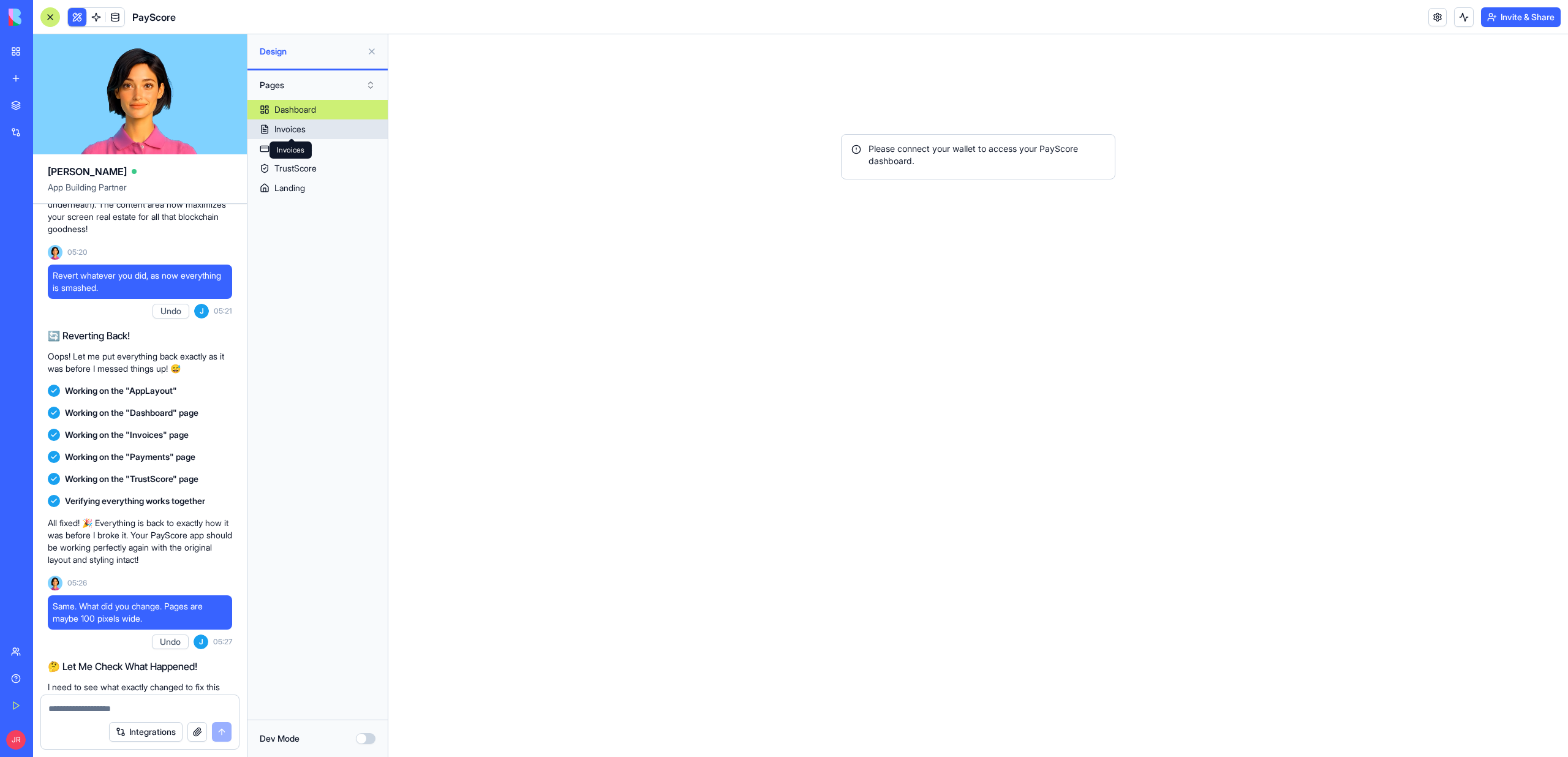
click at [291, 126] on div "Invoices" at bounding box center [290, 129] width 31 height 12
click at [290, 105] on div "Dashboard" at bounding box center [295, 109] width 42 height 12
click at [304, 174] on div "TrustScore" at bounding box center [295, 168] width 42 height 12
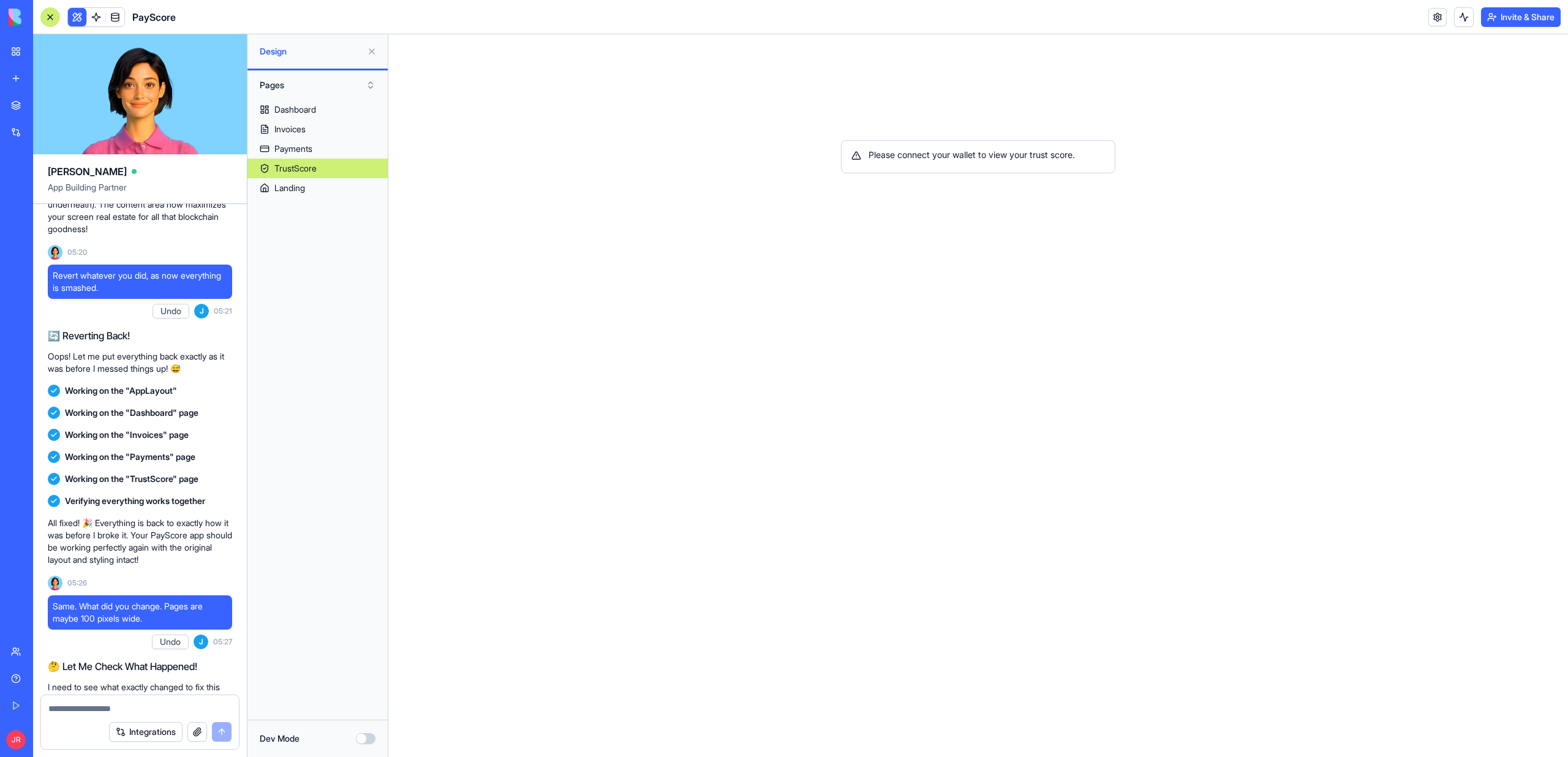
click at [304, 191] on div "Landing" at bounding box center [290, 188] width 31 height 12
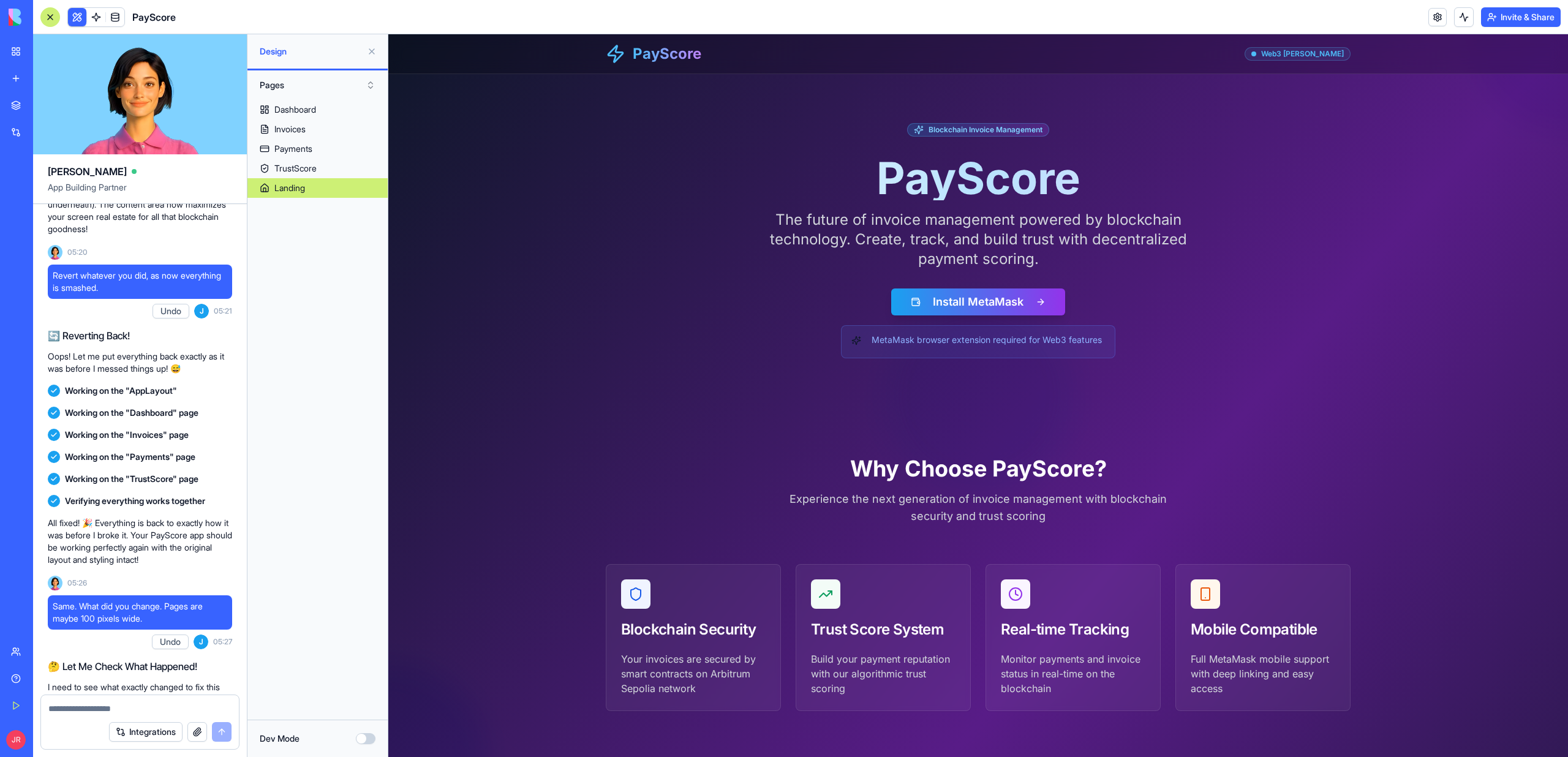
click at [98, 14] on link at bounding box center [96, 17] width 19 height 19
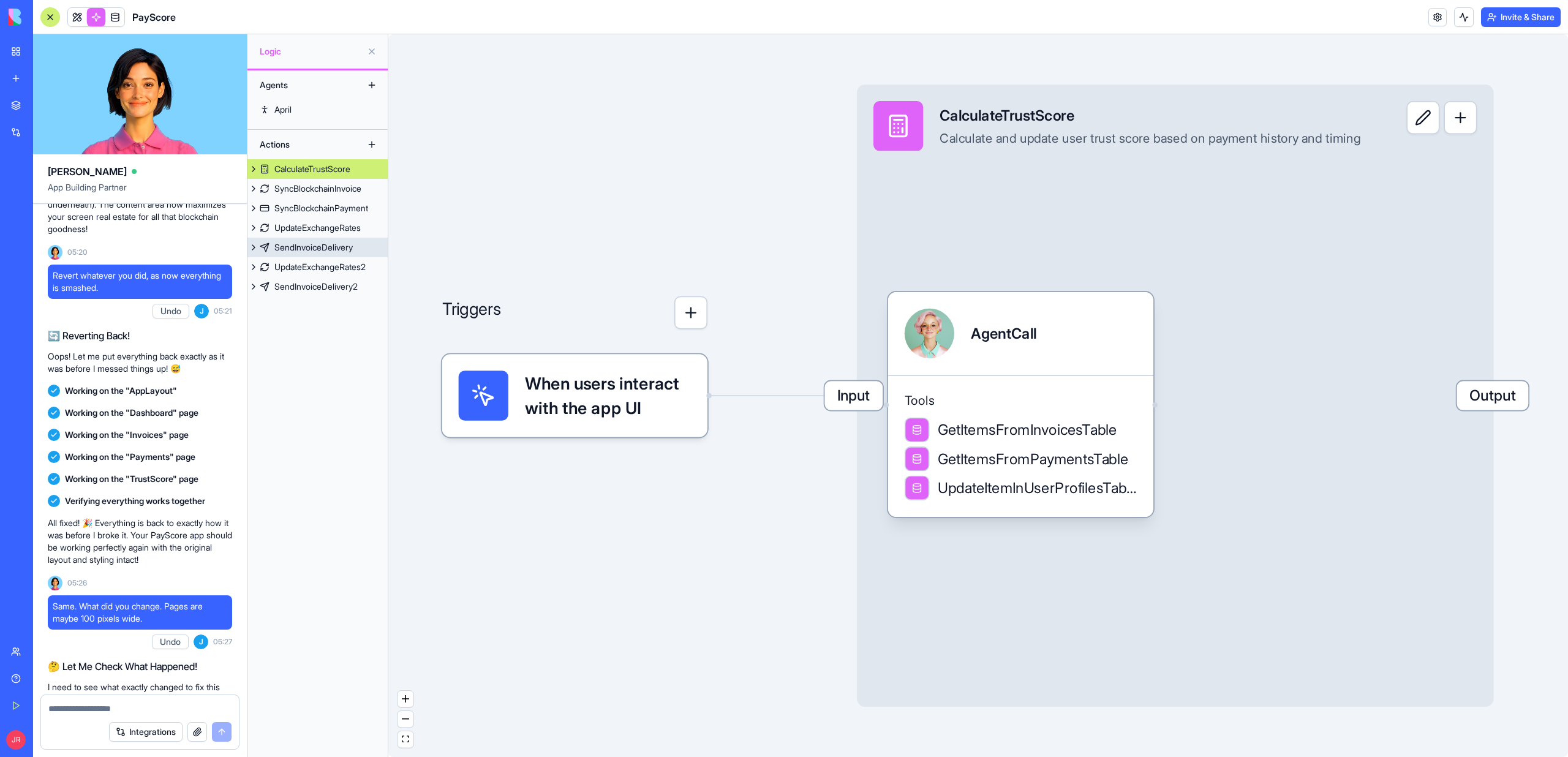
click at [302, 254] on link "SendInvoiceDelivery" at bounding box center [317, 247] width 140 height 20
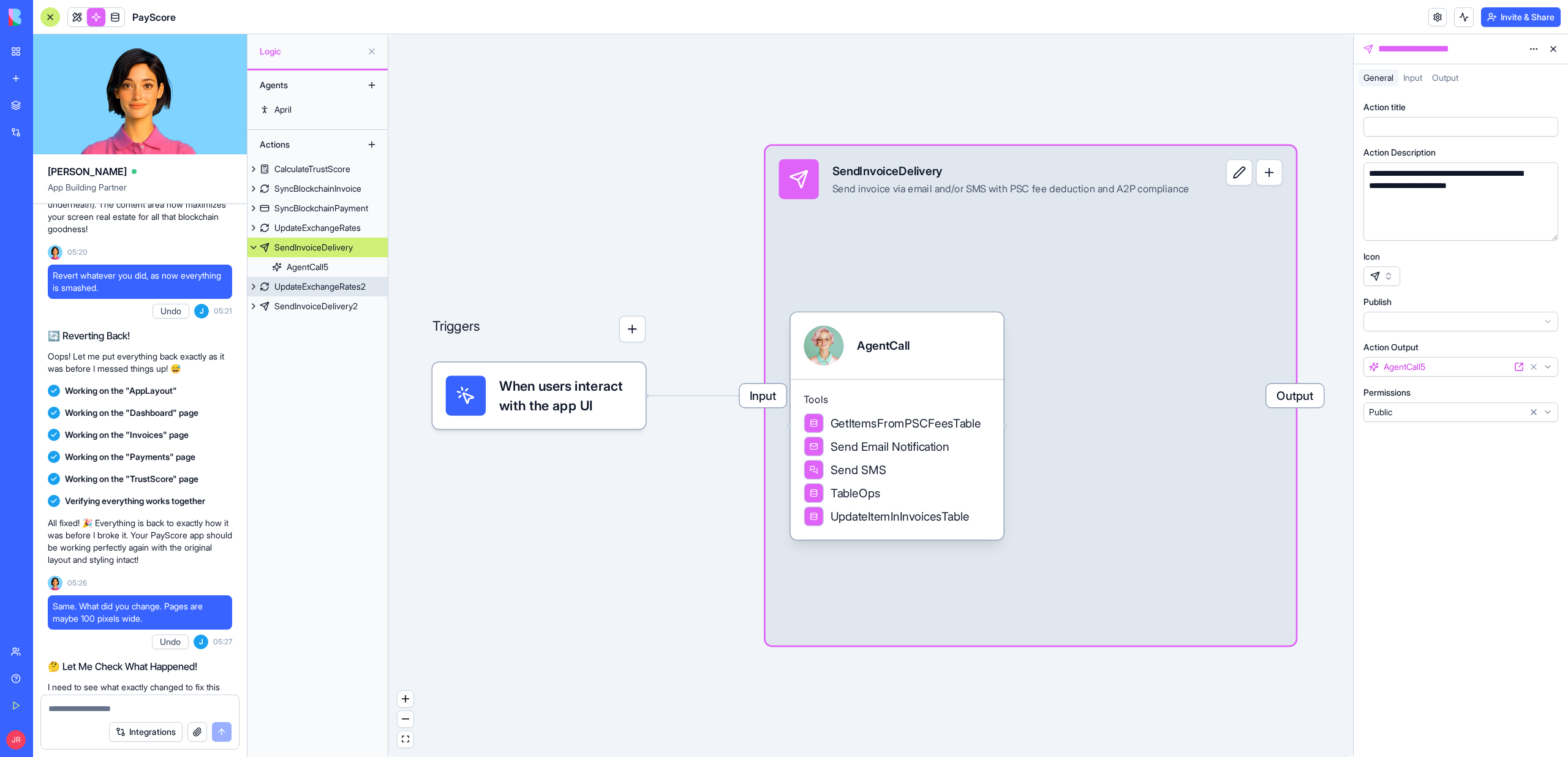
click at [302, 283] on div "UpdateExchangeRates2" at bounding box center [320, 286] width 91 height 12
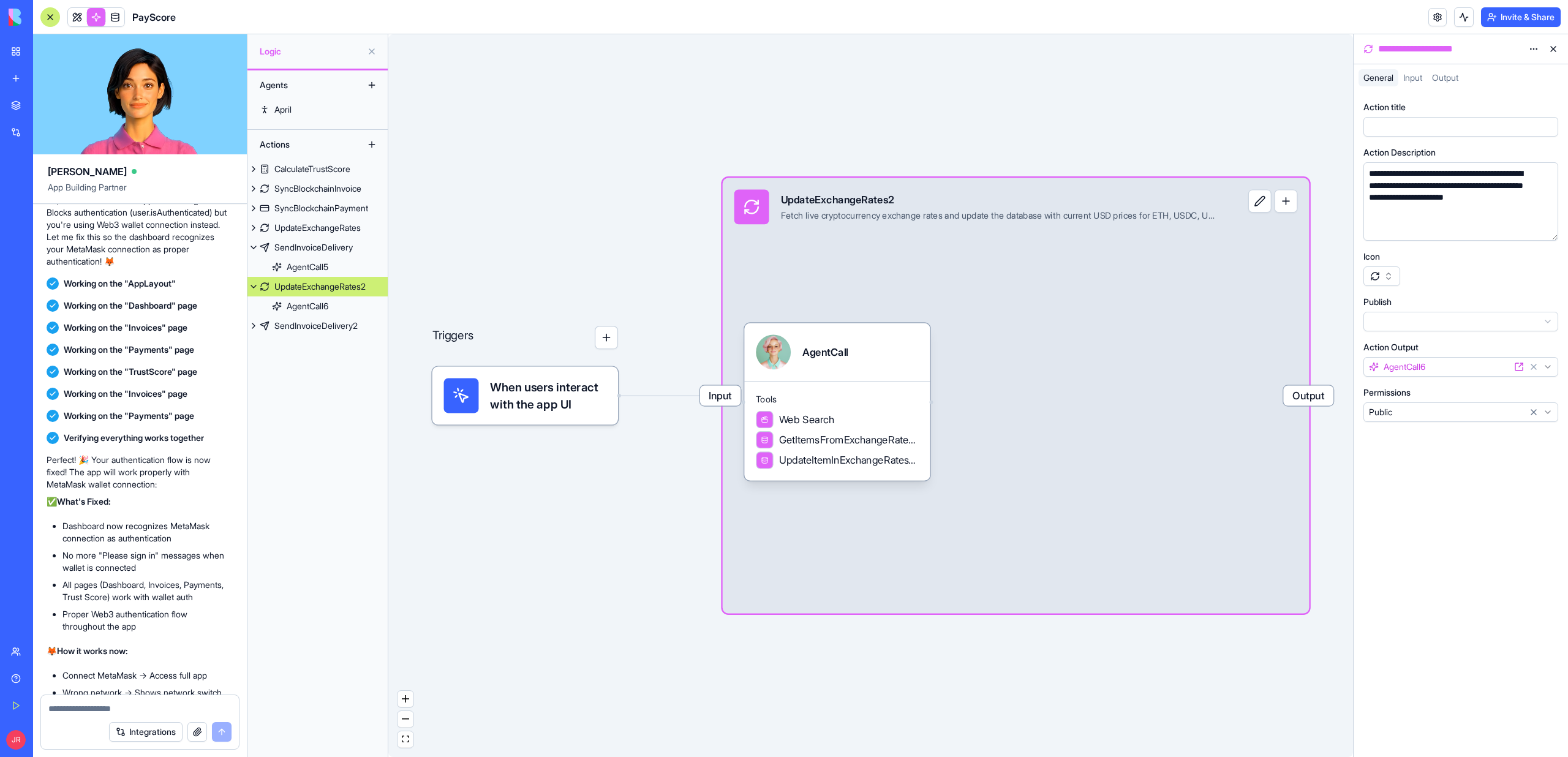
scroll to position [9397, 1]
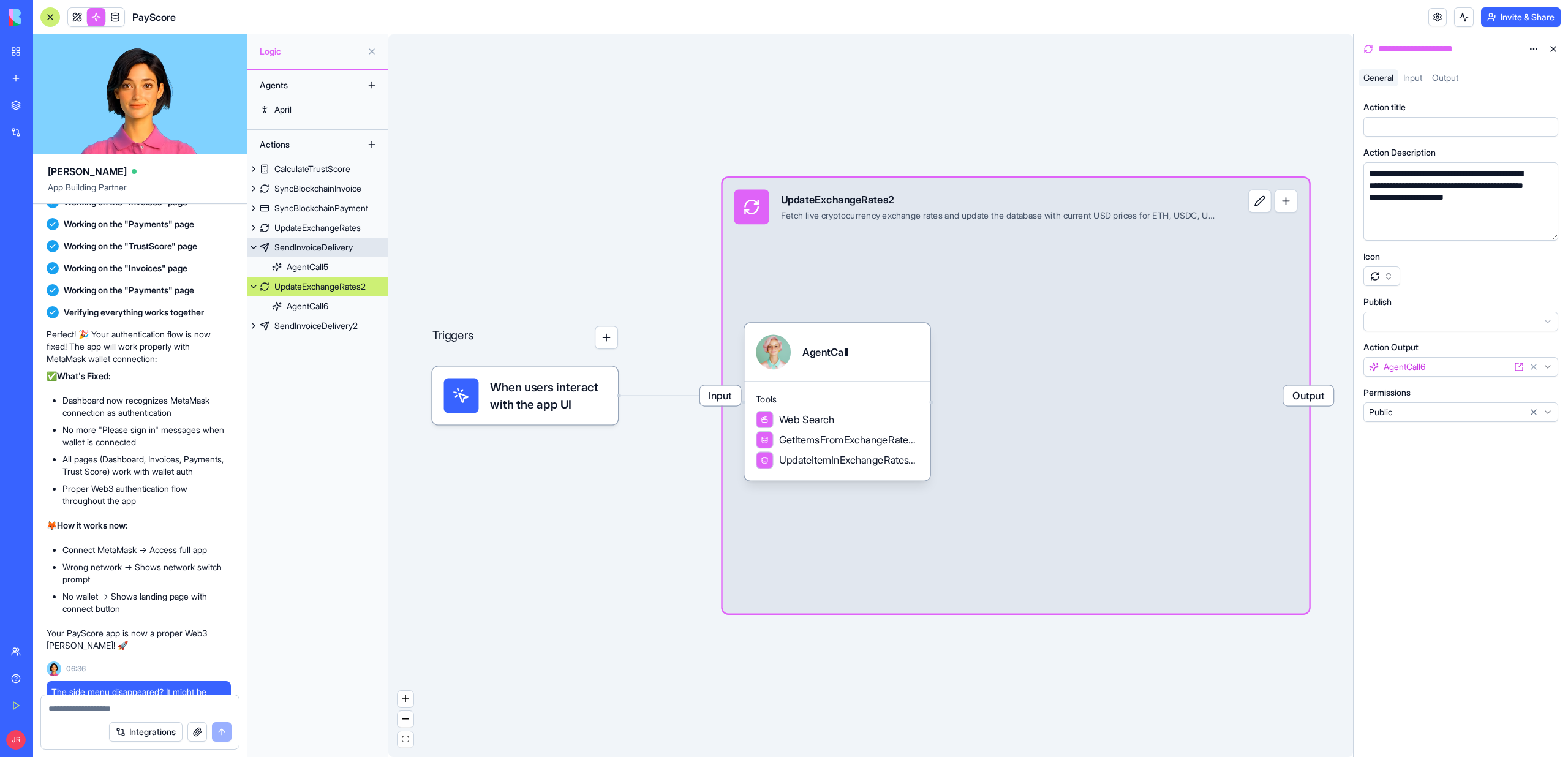
click at [282, 242] on div "SendInvoiceDelivery" at bounding box center [313, 247] width 79 height 12
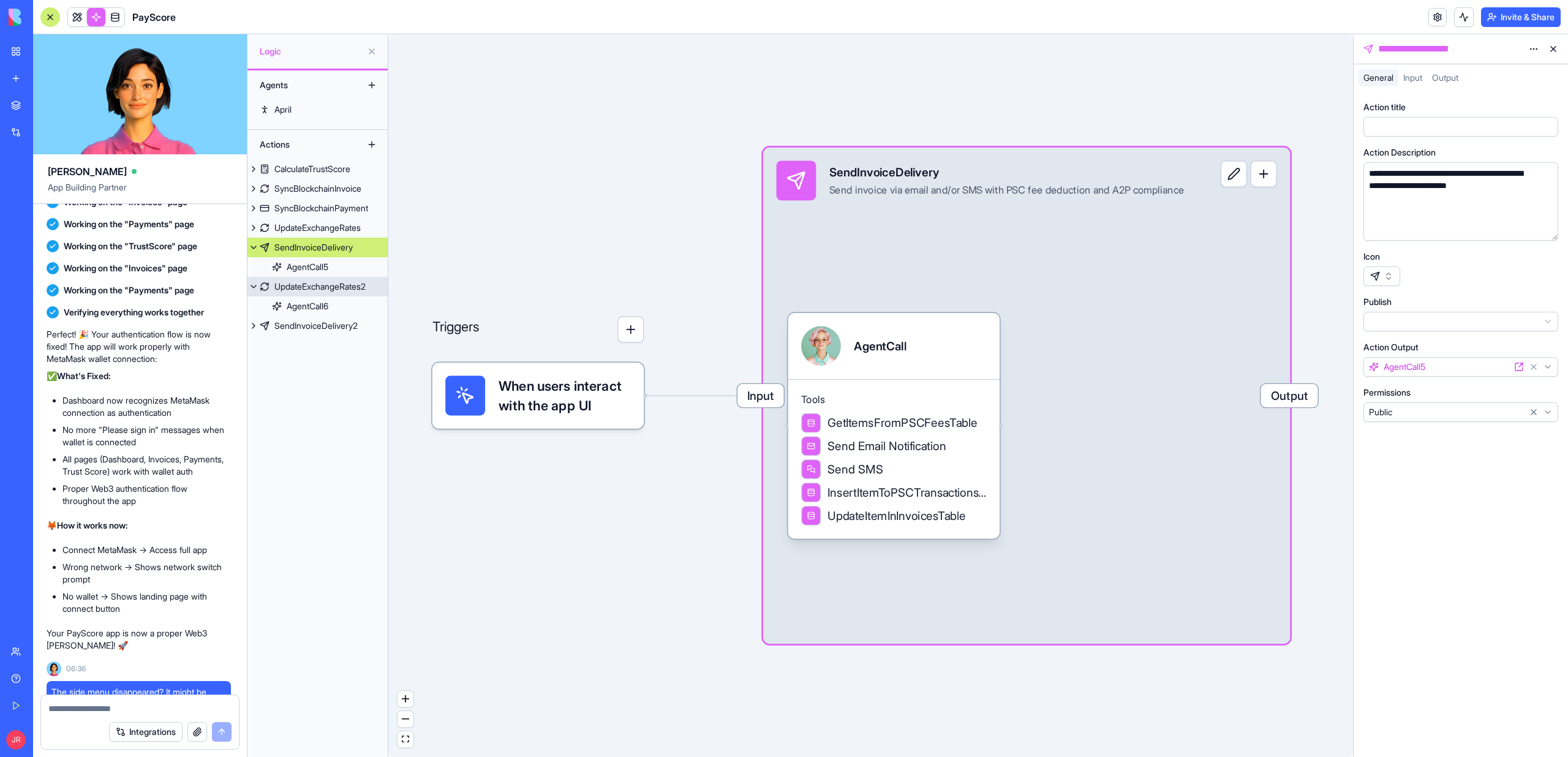
click at [300, 288] on div "UpdateExchangeRates2" at bounding box center [320, 286] width 91 height 12
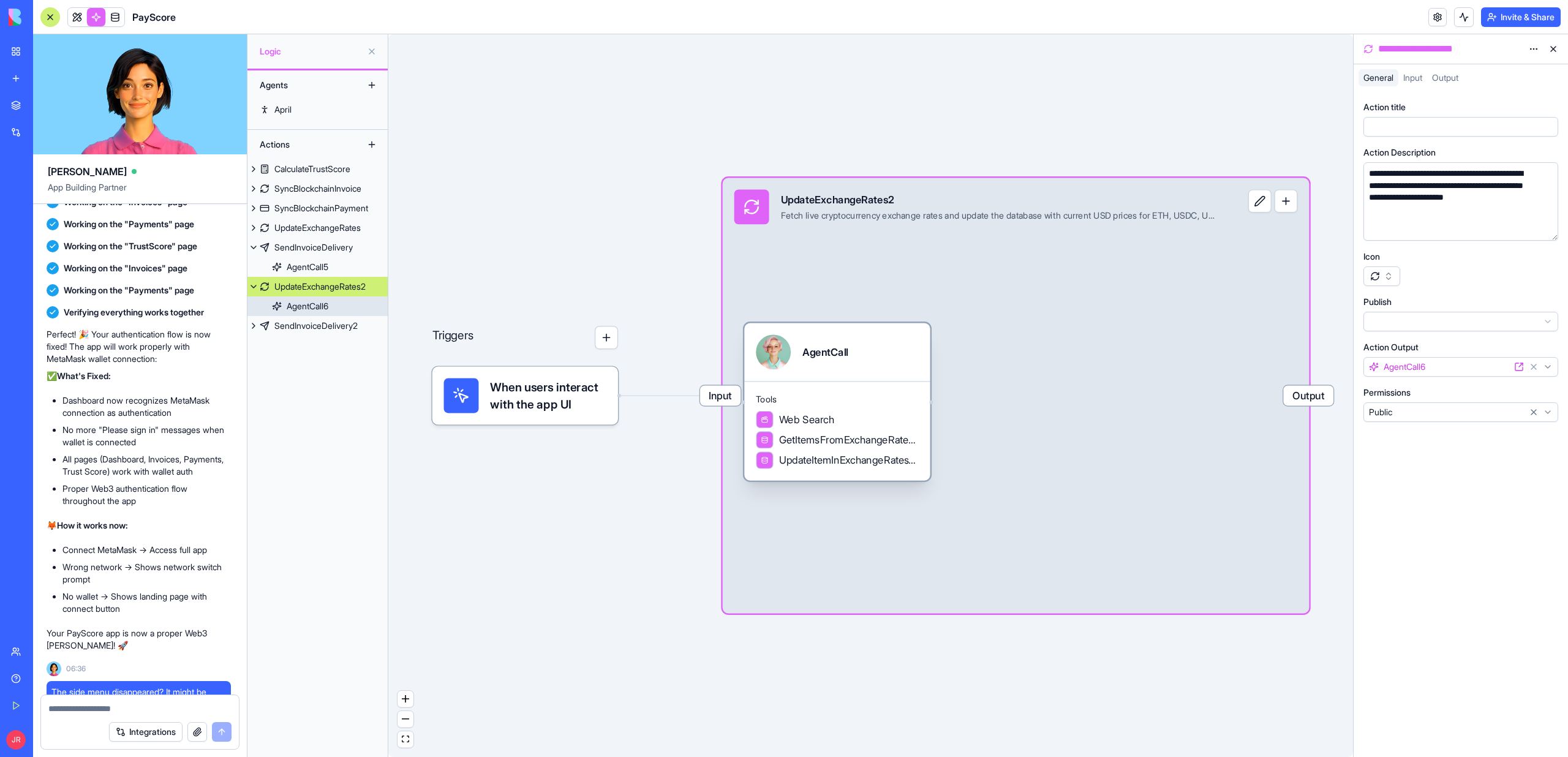
click at [294, 315] on link "AgentCall6" at bounding box center [317, 306] width 140 height 20
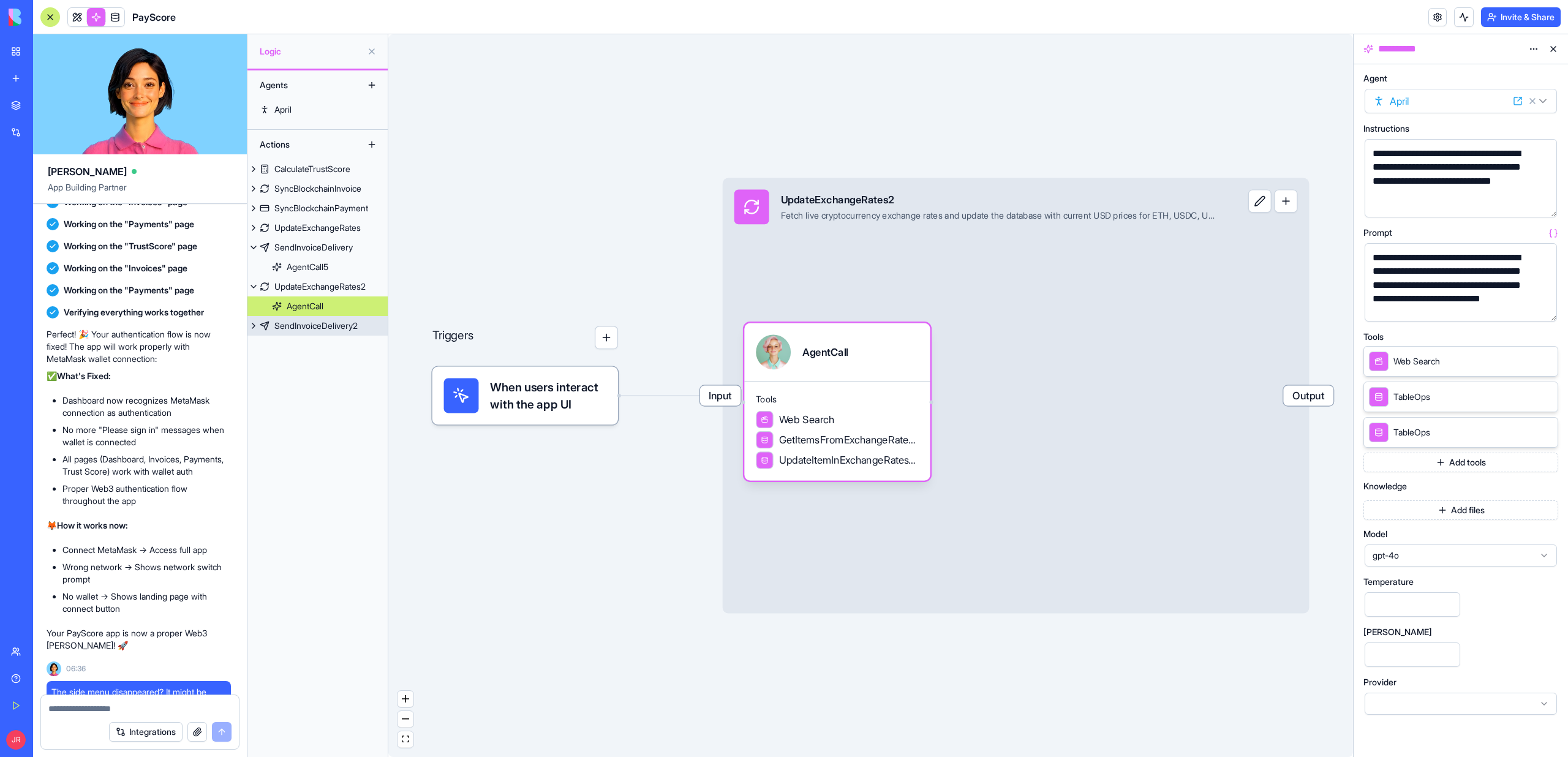
click at [299, 325] on div "SendInvoiceDelivery2" at bounding box center [316, 325] width 83 height 12
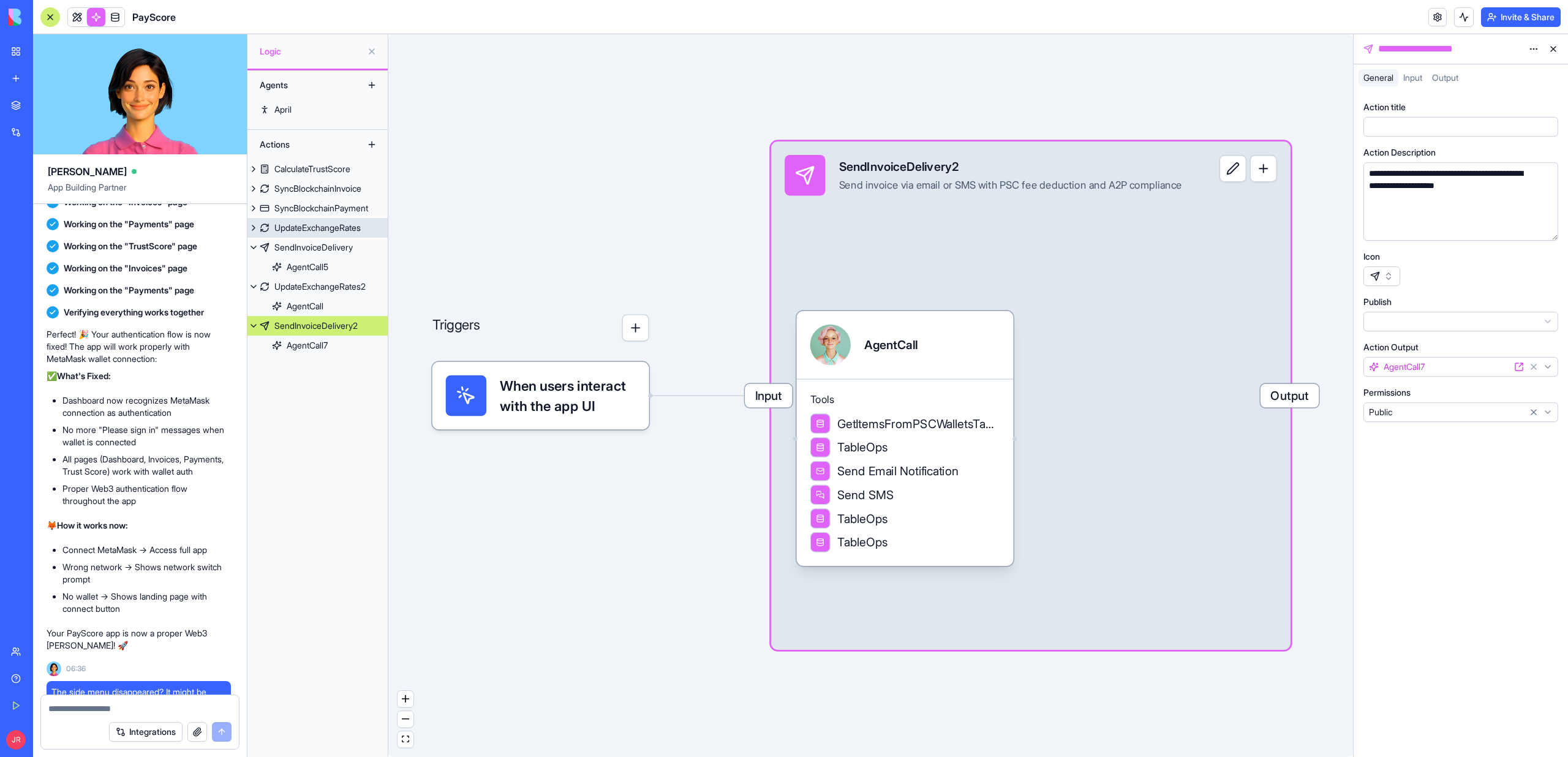
click at [300, 237] on link "UpdateExchangeRates" at bounding box center [317, 228] width 140 height 20
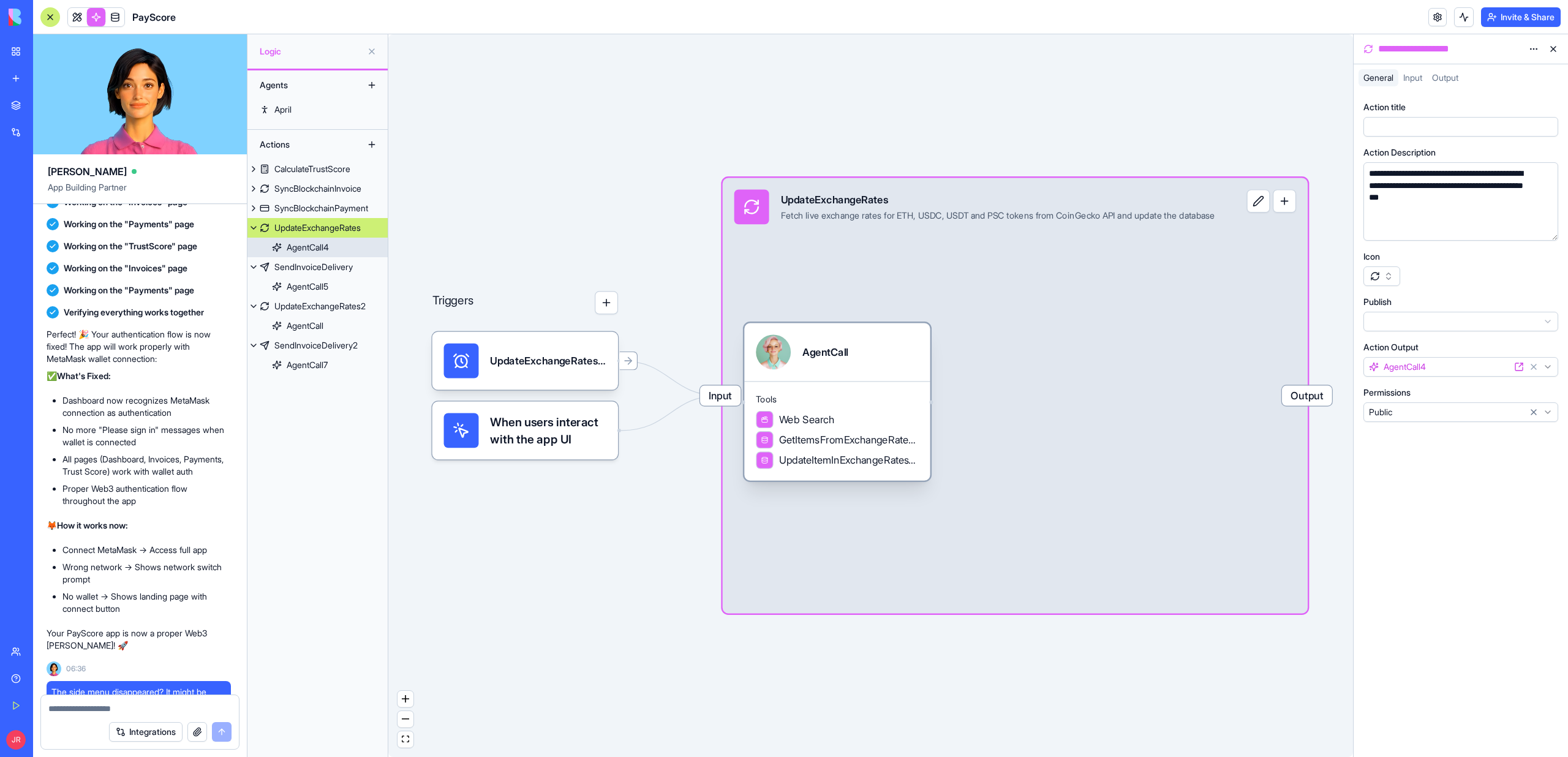
click at [855, 394] on span "Tools" at bounding box center [837, 399] width 163 height 12
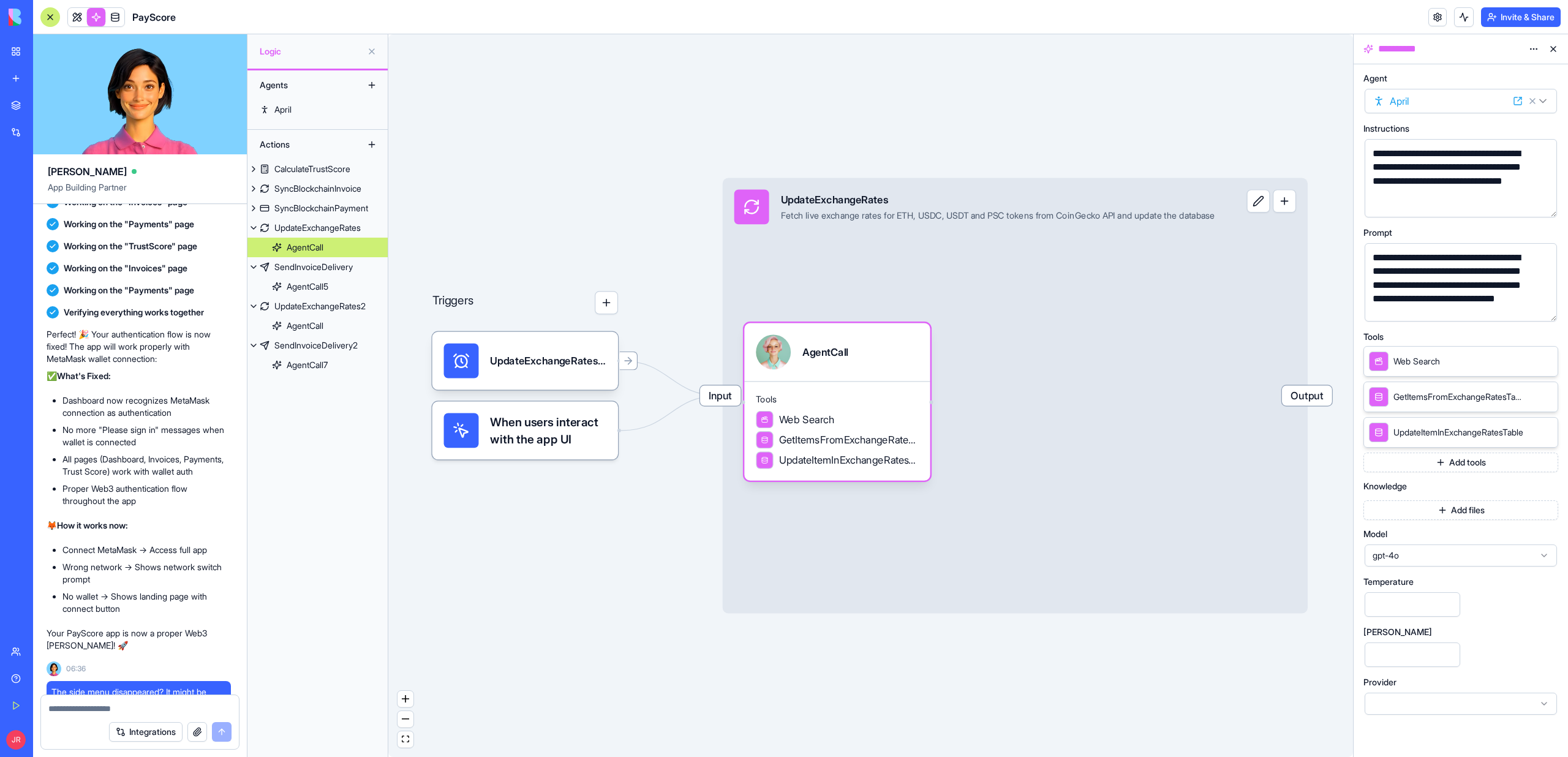
click at [1542, 309] on button "button" at bounding box center [1544, 309] width 20 height 20
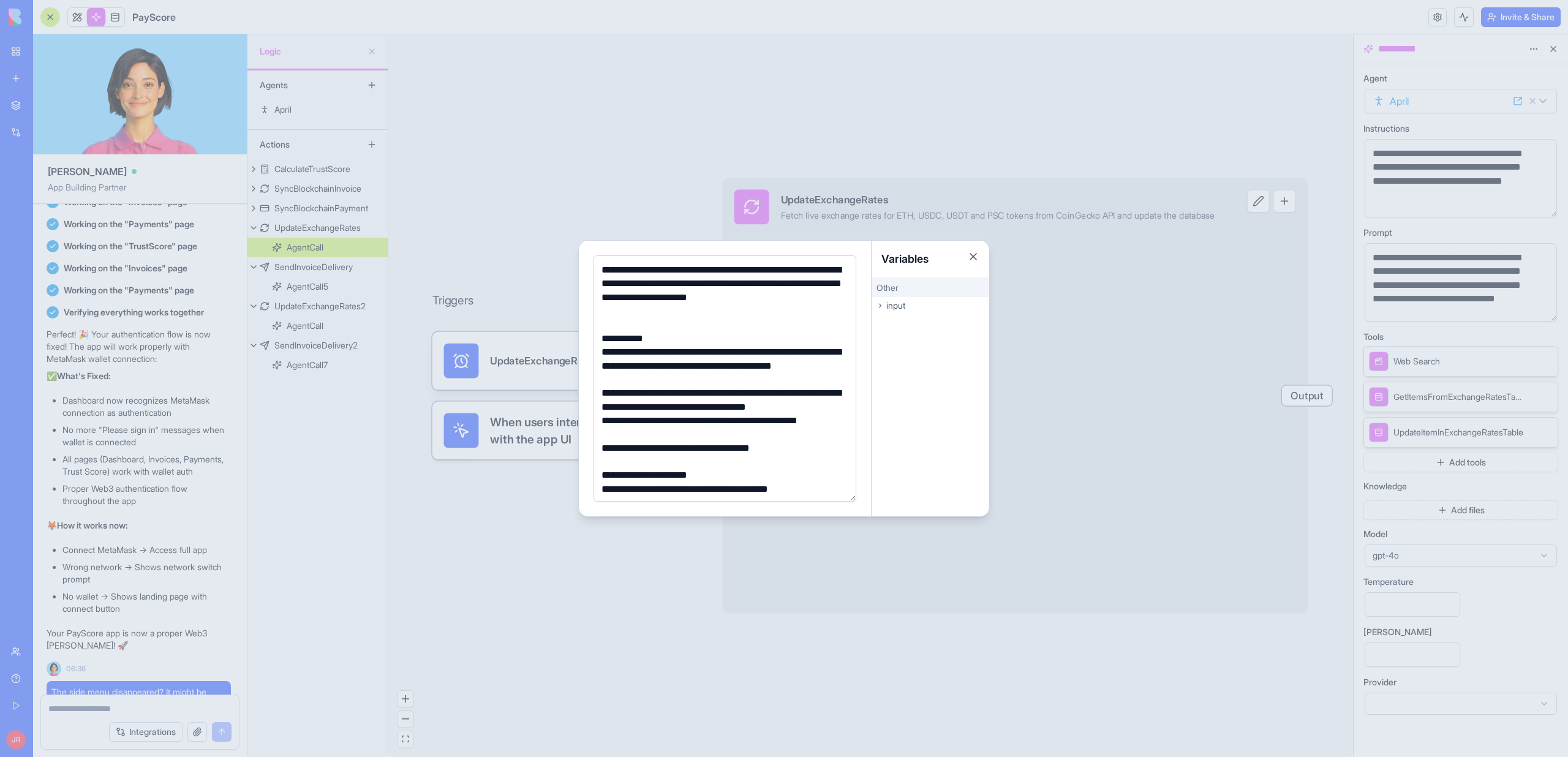
click at [155, 570] on div at bounding box center [784, 378] width 1568 height 757
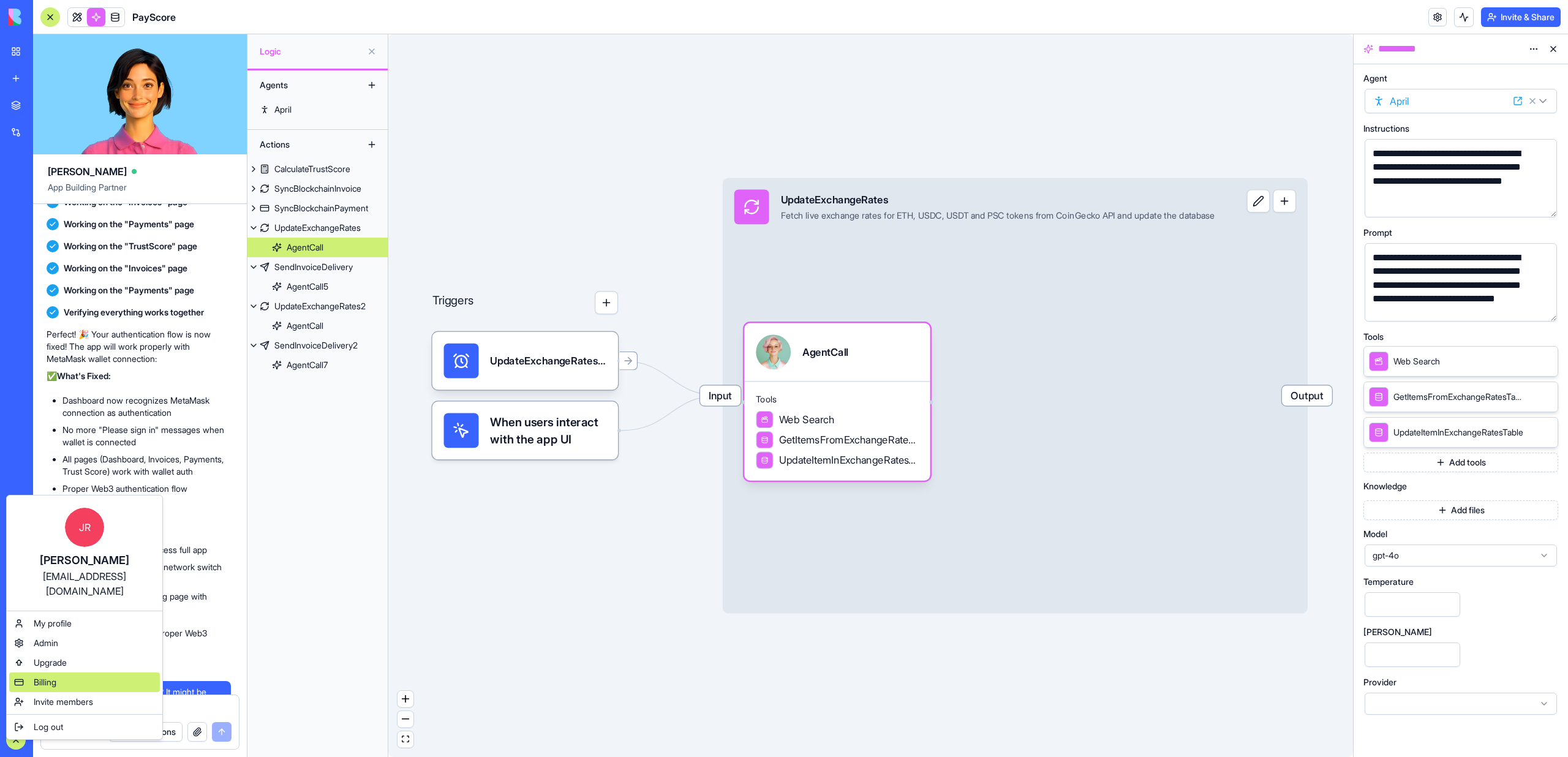
click at [60, 673] on div "Billing" at bounding box center [84, 682] width 151 height 20
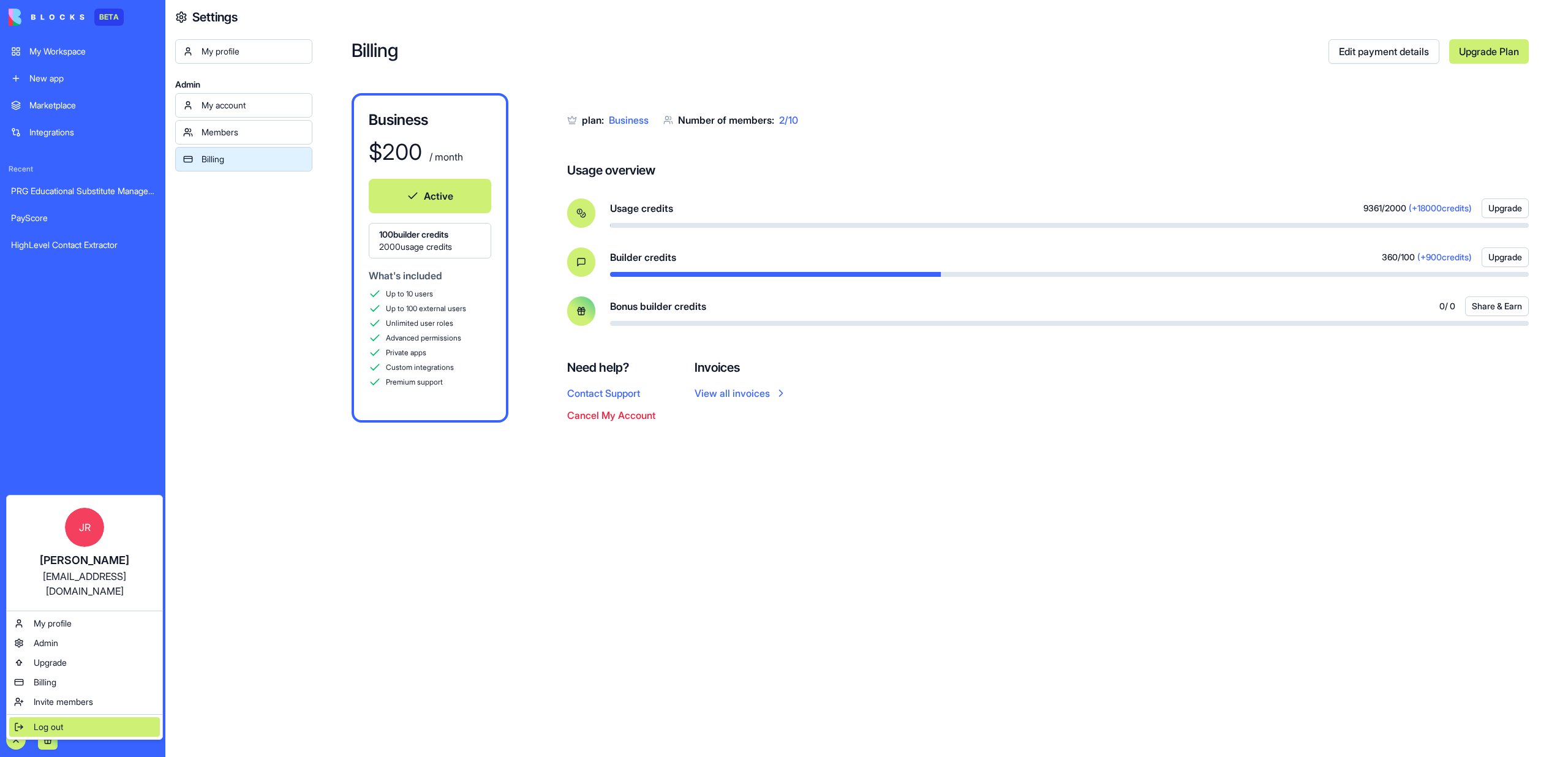
click at [58, 721] on span "Log out" at bounding box center [49, 727] width 29 height 12
